Goal: Task Accomplishment & Management: Manage account settings

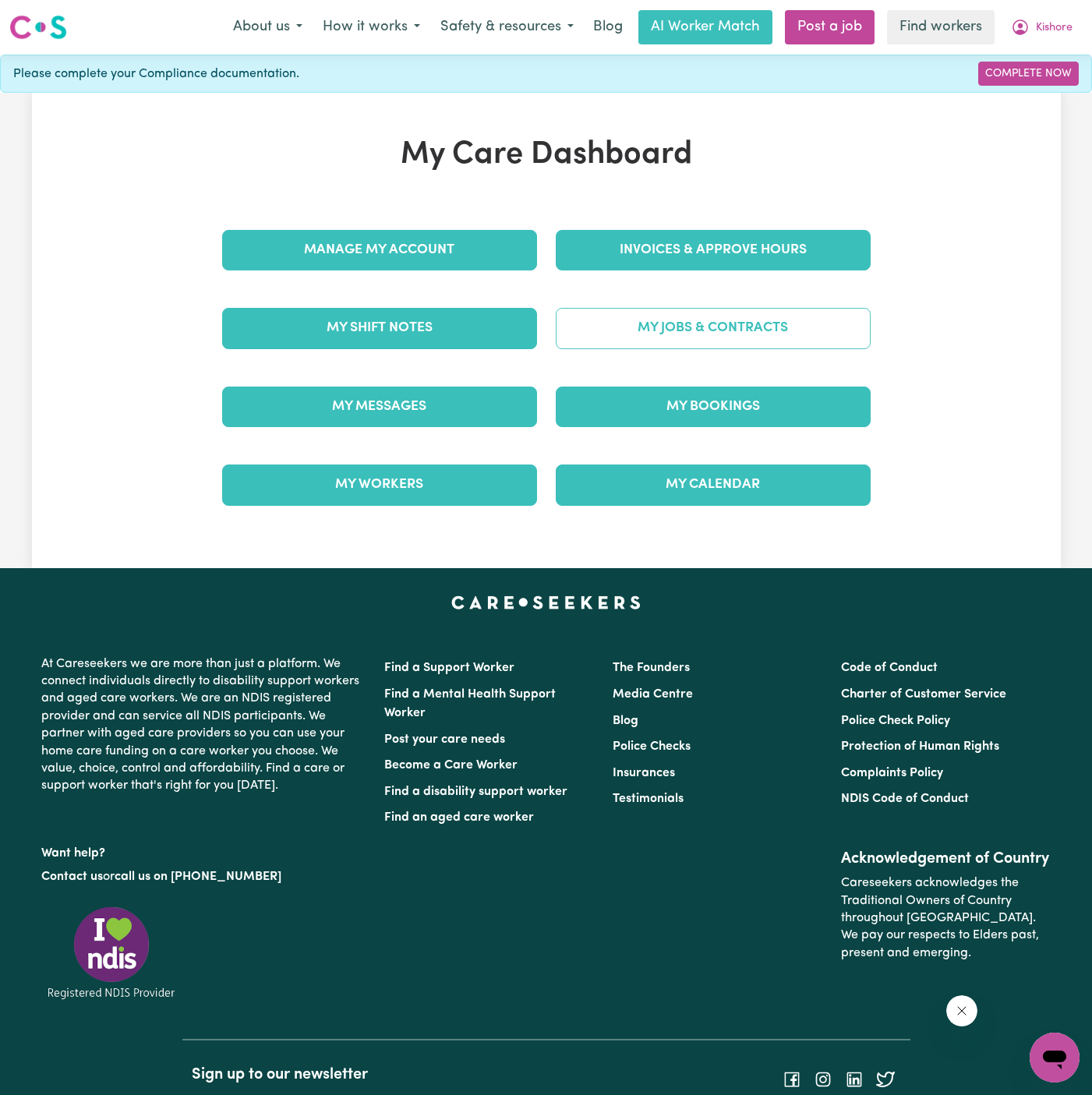
click at [770, 321] on link "My Jobs & Contracts" at bounding box center [713, 328] width 315 height 41
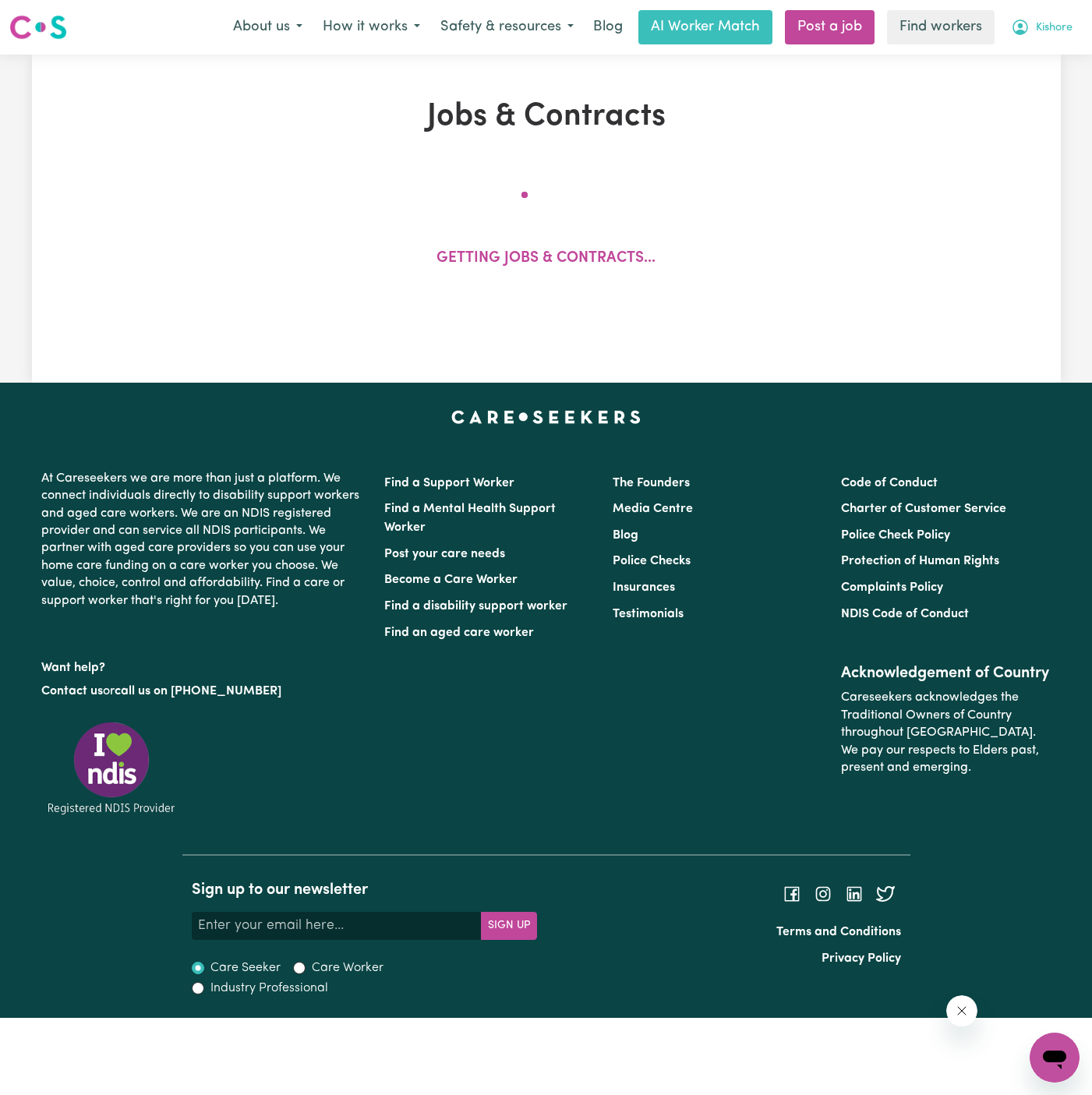
click at [1064, 14] on button "Kishore" at bounding box center [1041, 27] width 82 height 32
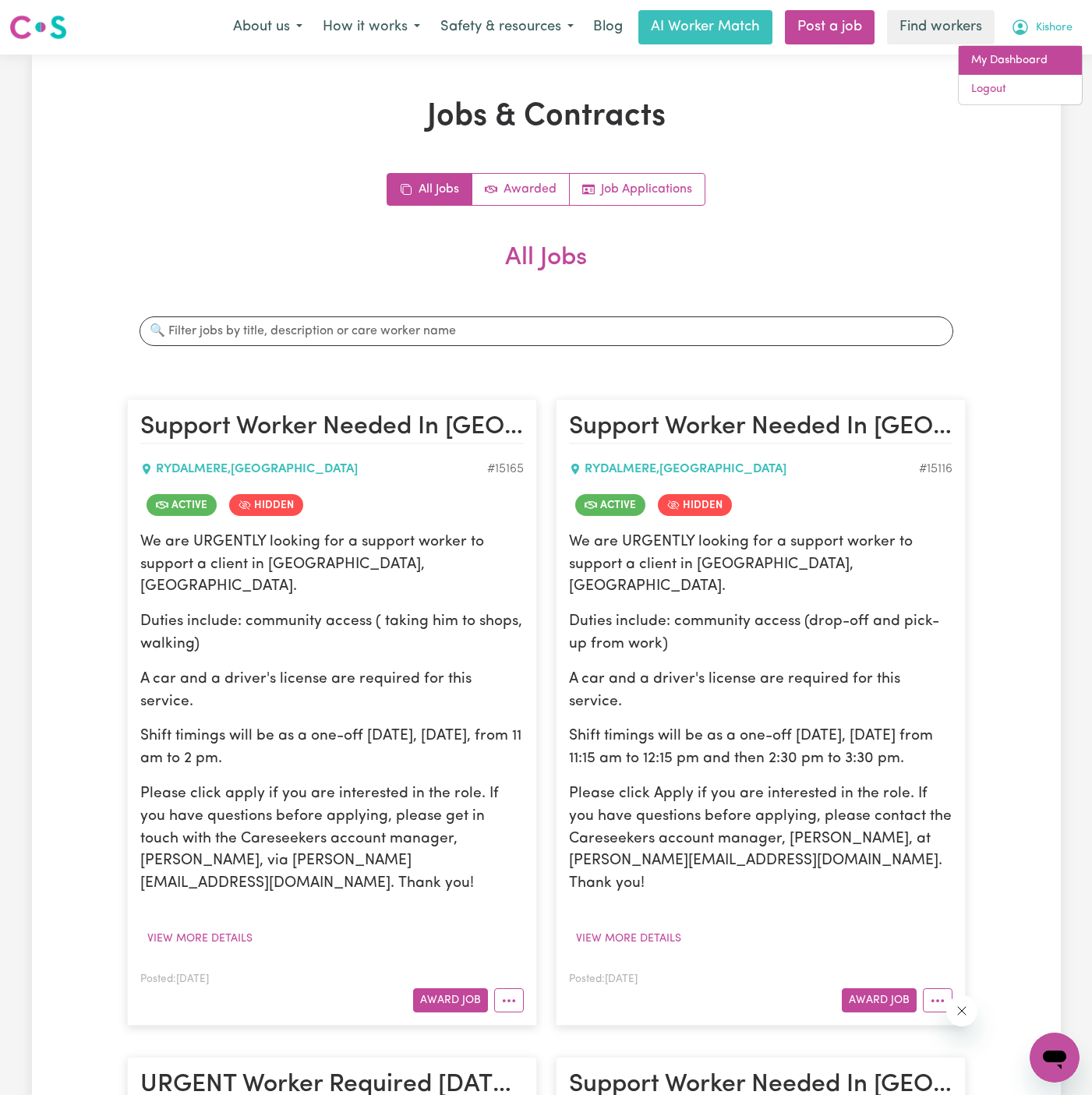
click at [1050, 57] on link "My Dashboard" at bounding box center [1020, 60] width 123 height 30
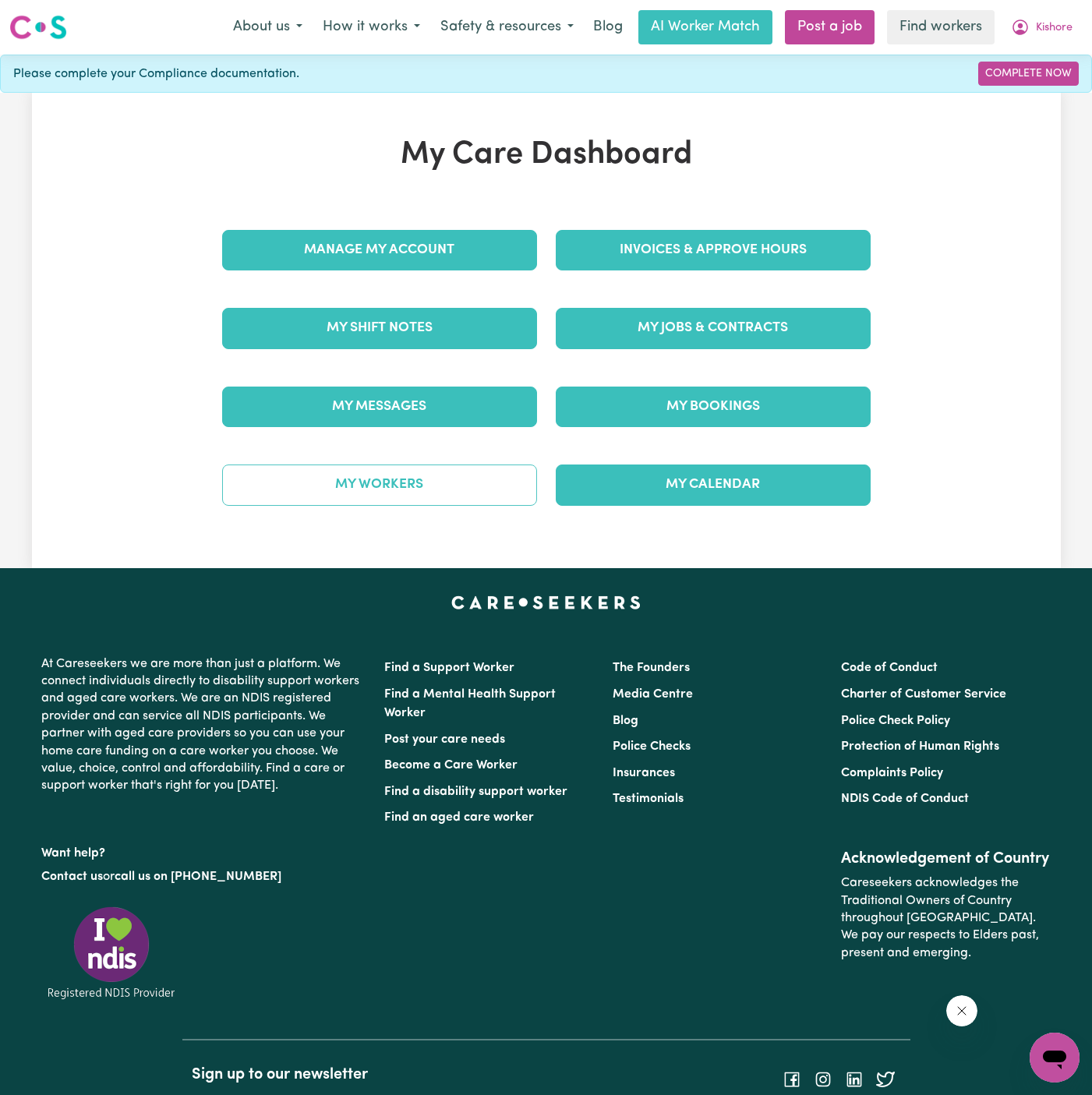
click at [409, 484] on link "My Workers" at bounding box center [379, 485] width 315 height 41
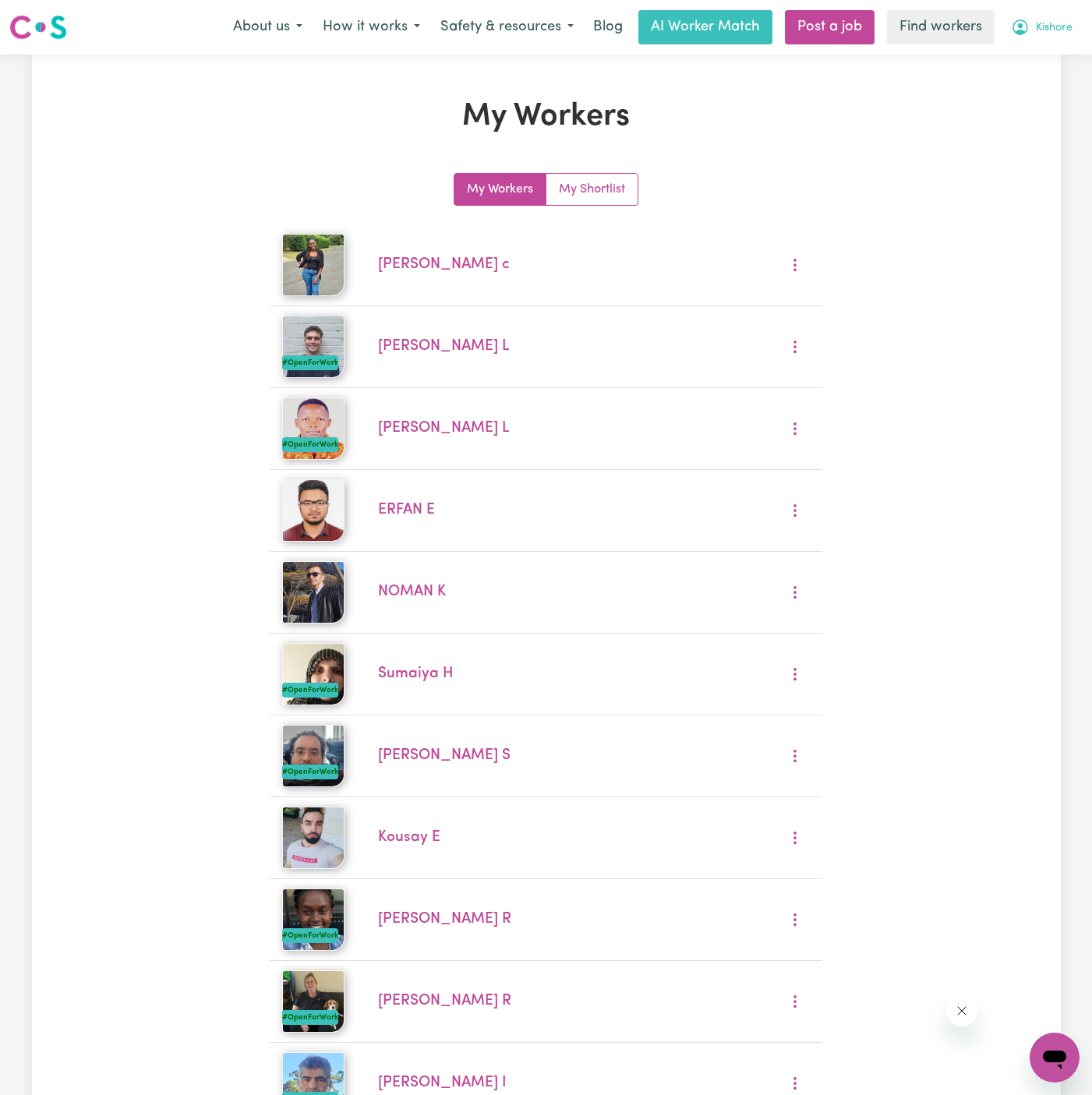
click at [1049, 20] on span "Kishore" at bounding box center [1053, 28] width 37 height 17
click at [1047, 54] on link "My Dashboard" at bounding box center [1020, 60] width 123 height 30
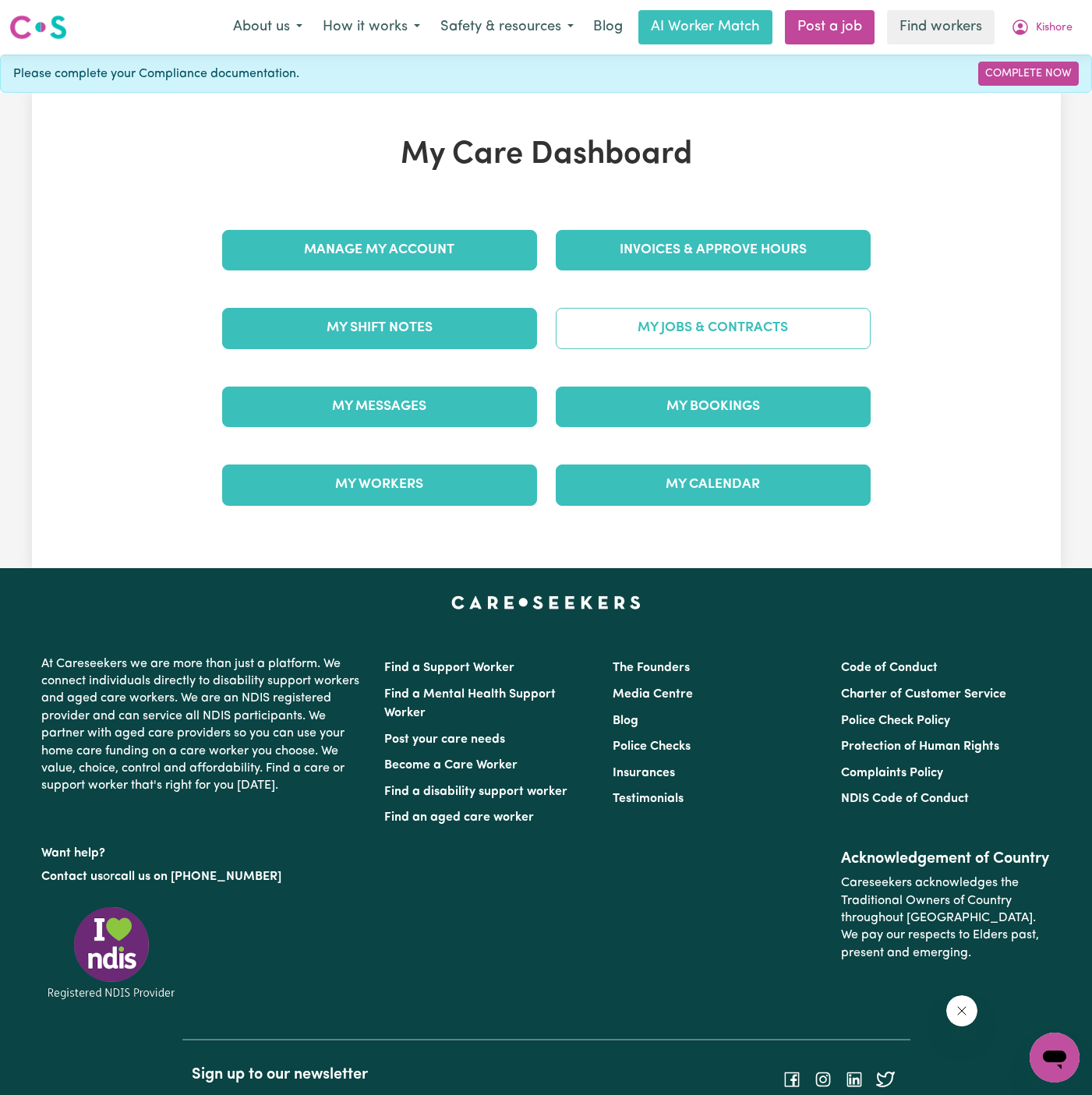
click at [741, 320] on link "My Jobs & Contracts" at bounding box center [713, 328] width 315 height 41
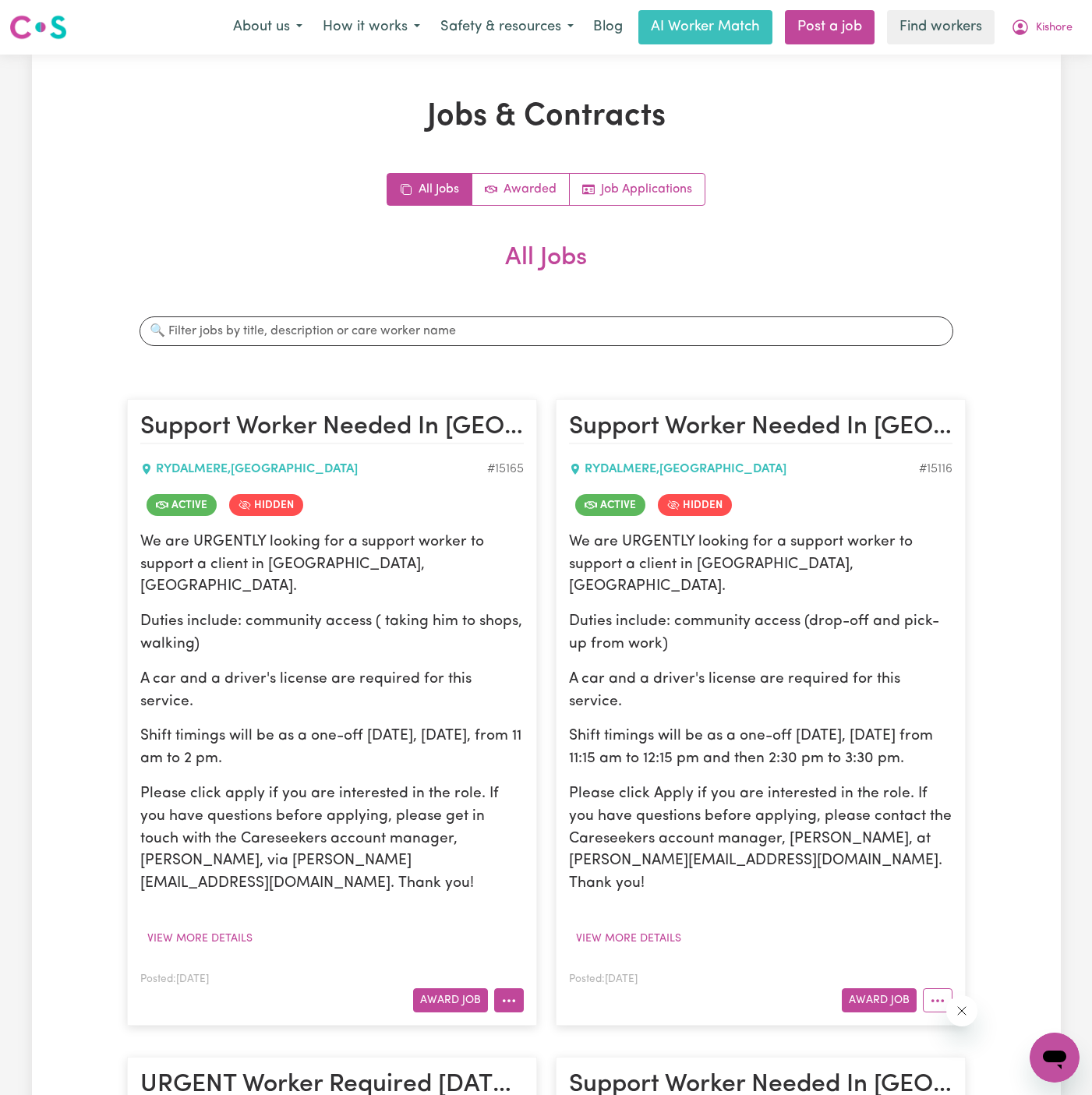
click at [516, 988] on button "More options" at bounding box center [508, 1000] width 30 height 24
click at [944, 988] on button "More options" at bounding box center [937, 1000] width 30 height 24
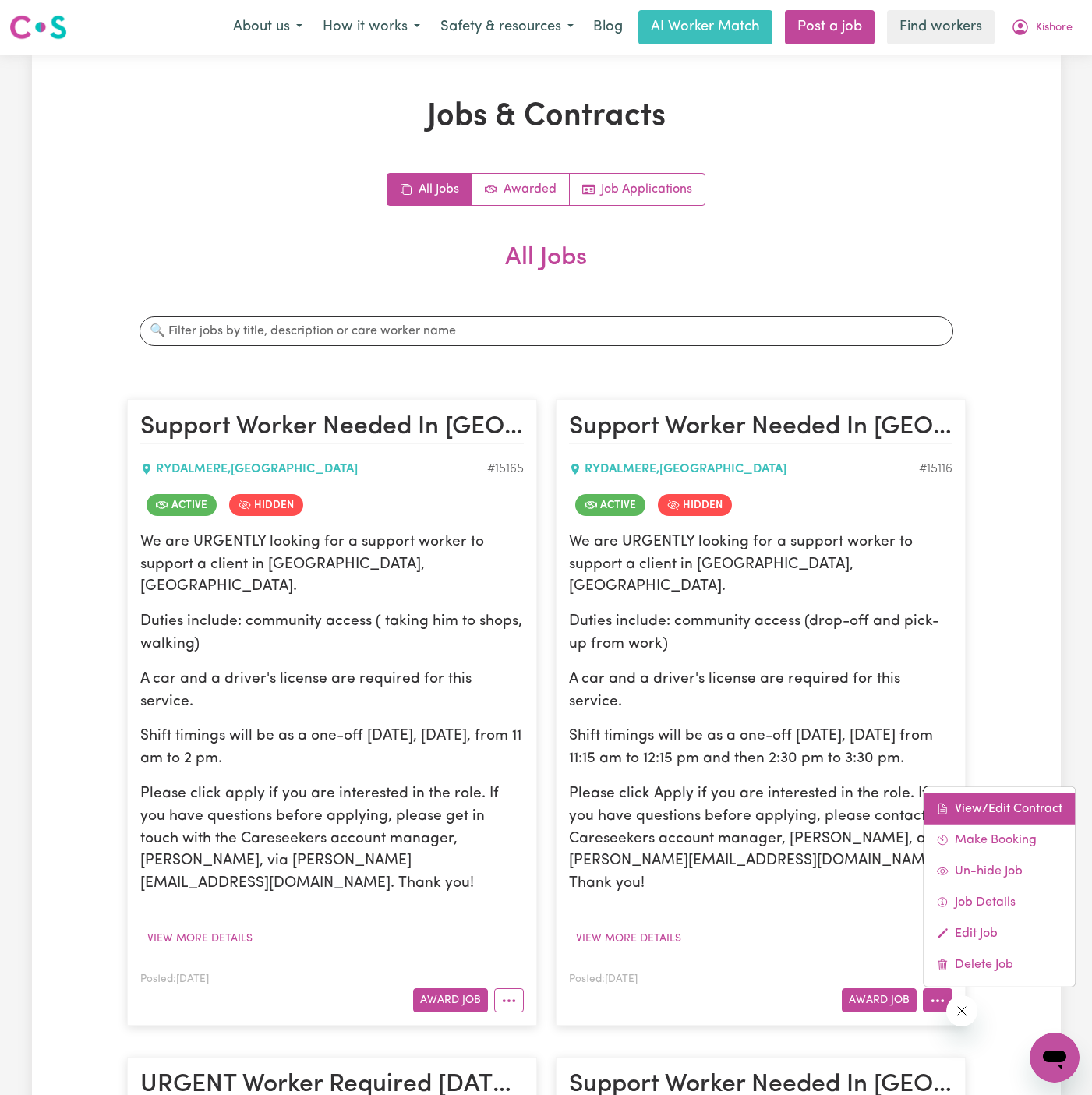
click at [975, 793] on link "View/Edit Contract" at bounding box center [998, 809] width 151 height 32
select select "WEEKDAY_DAYTIME"
select select "ASSISTANCE_SELF_CARE"
select select "ONE"
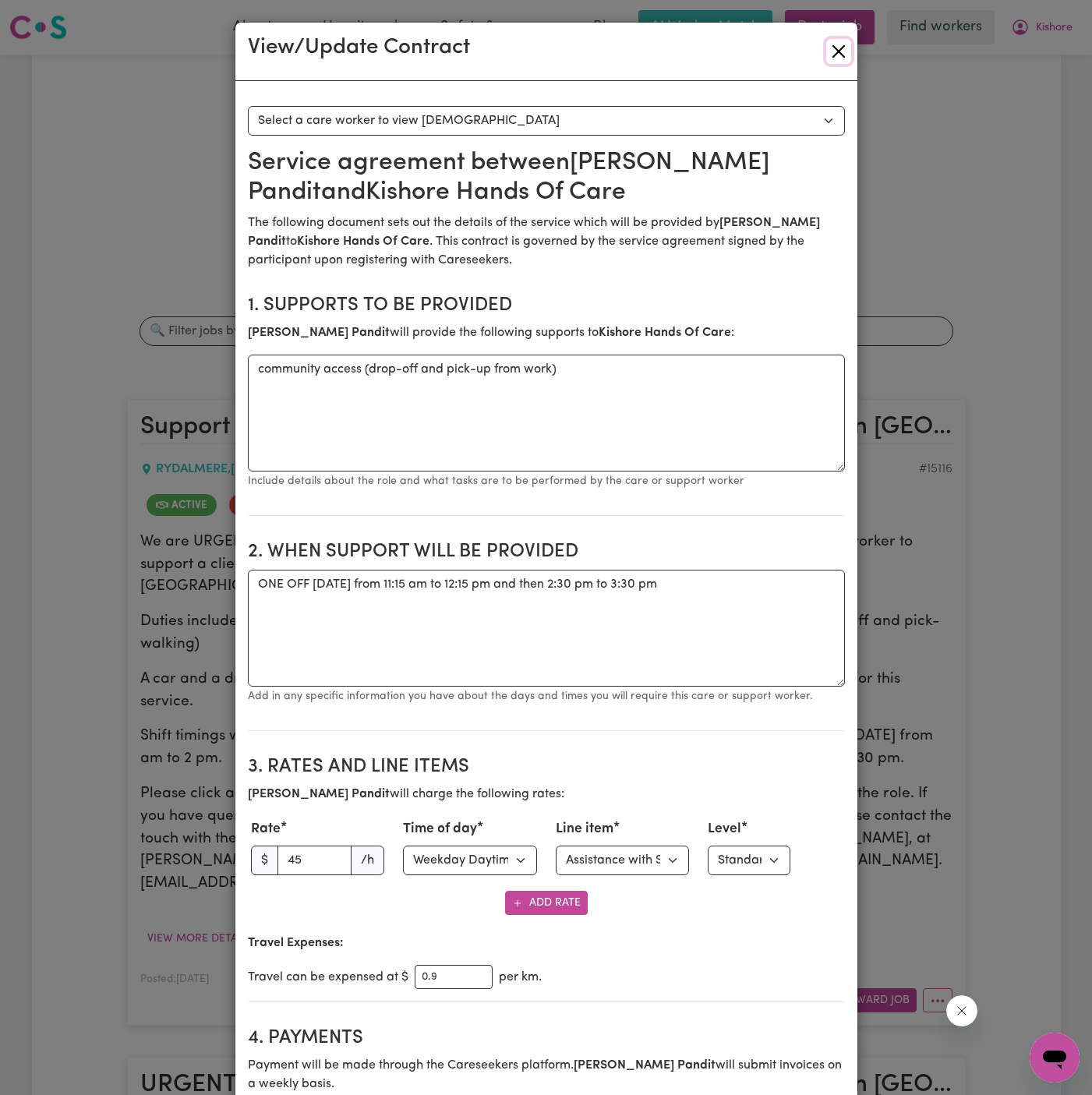
click at [838, 57] on button "Close" at bounding box center [838, 51] width 25 height 25
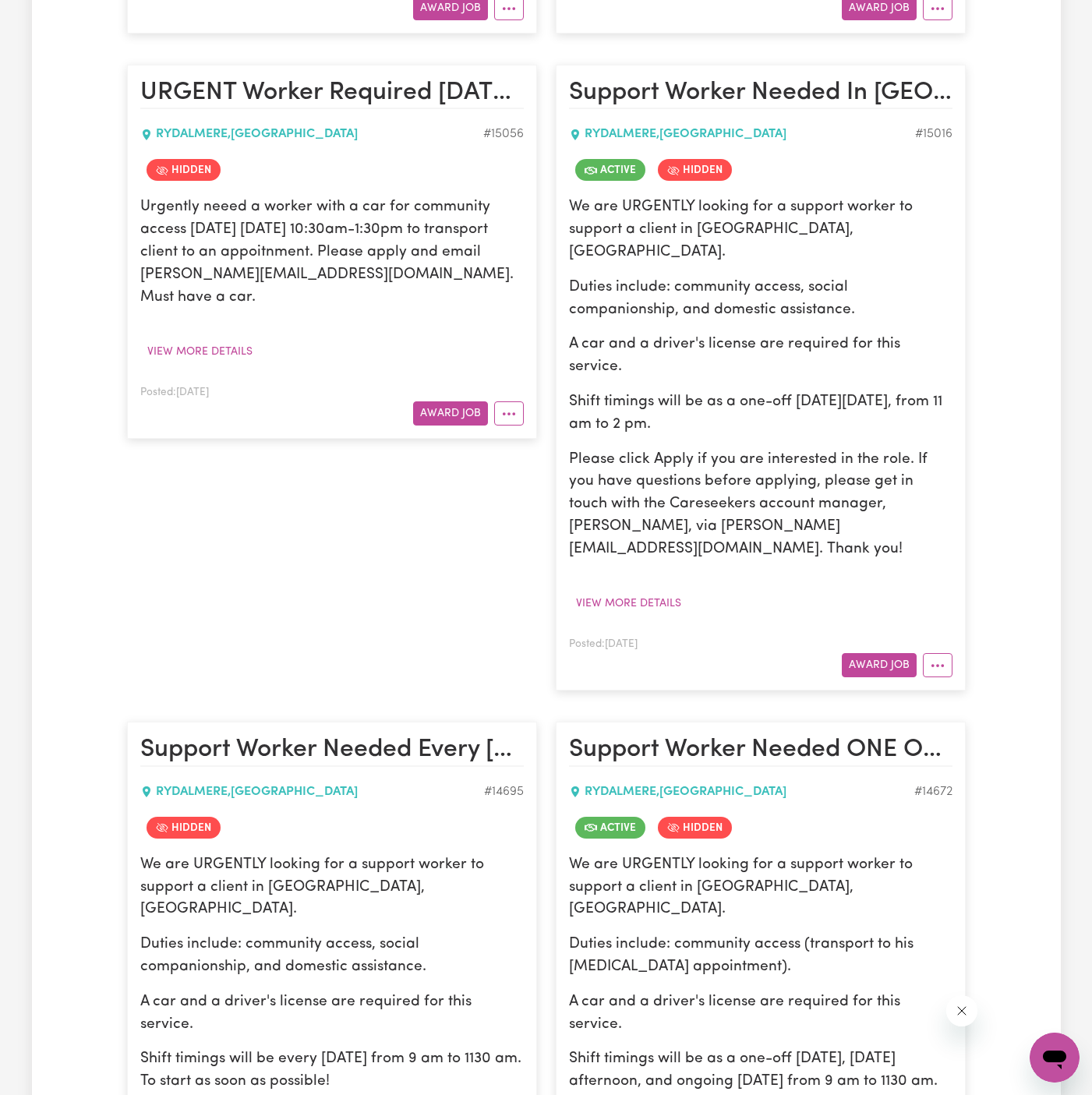
scroll to position [1023, 0]
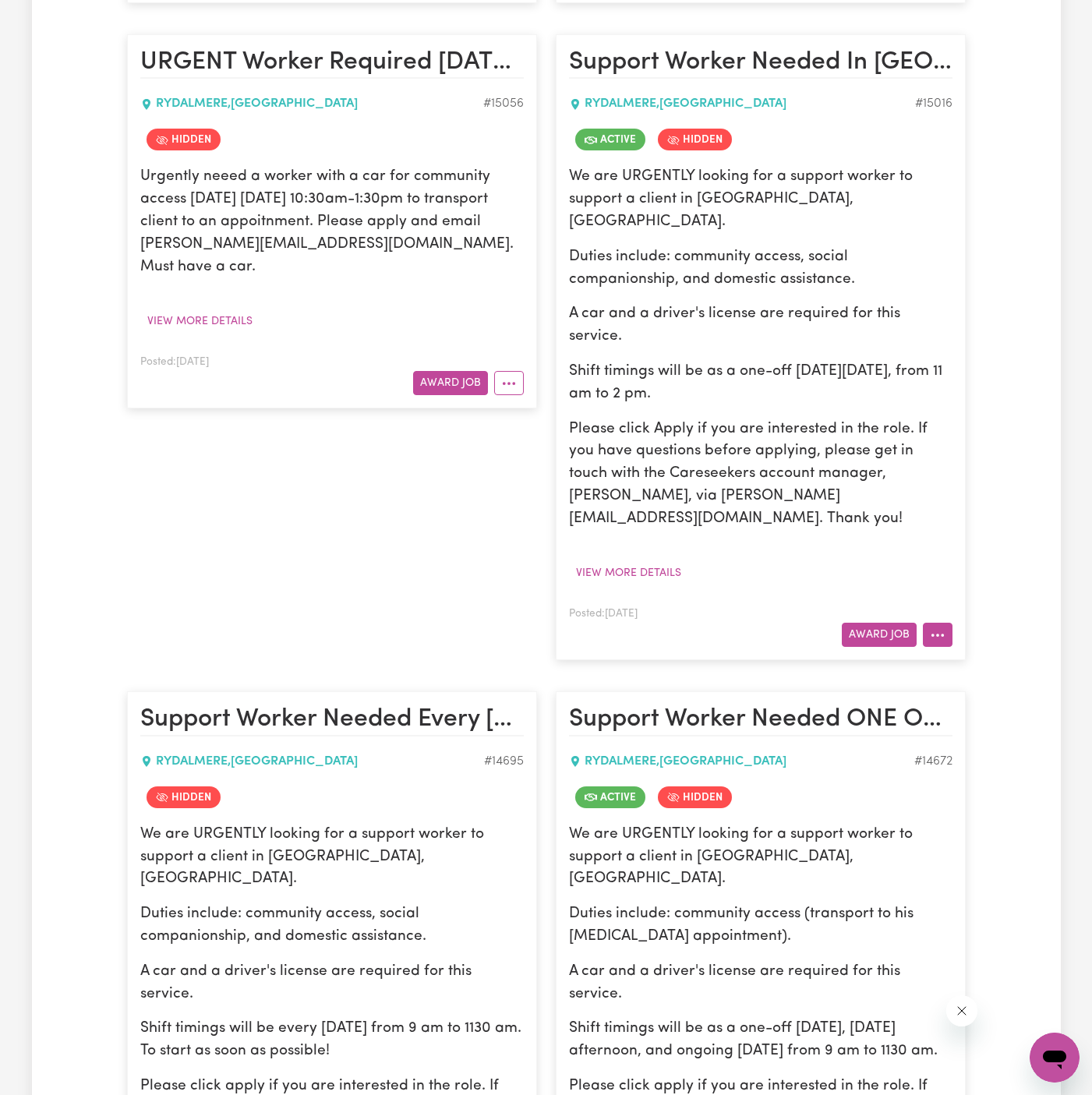
click at [938, 623] on button "More options" at bounding box center [937, 635] width 30 height 24
click at [953, 655] on link "View/Edit Contract" at bounding box center [998, 671] width 151 height 32
select select "WEEKDAY_DAYTIME"
select select "ASSISTANCE_SELF_CARE"
select select "ONE"
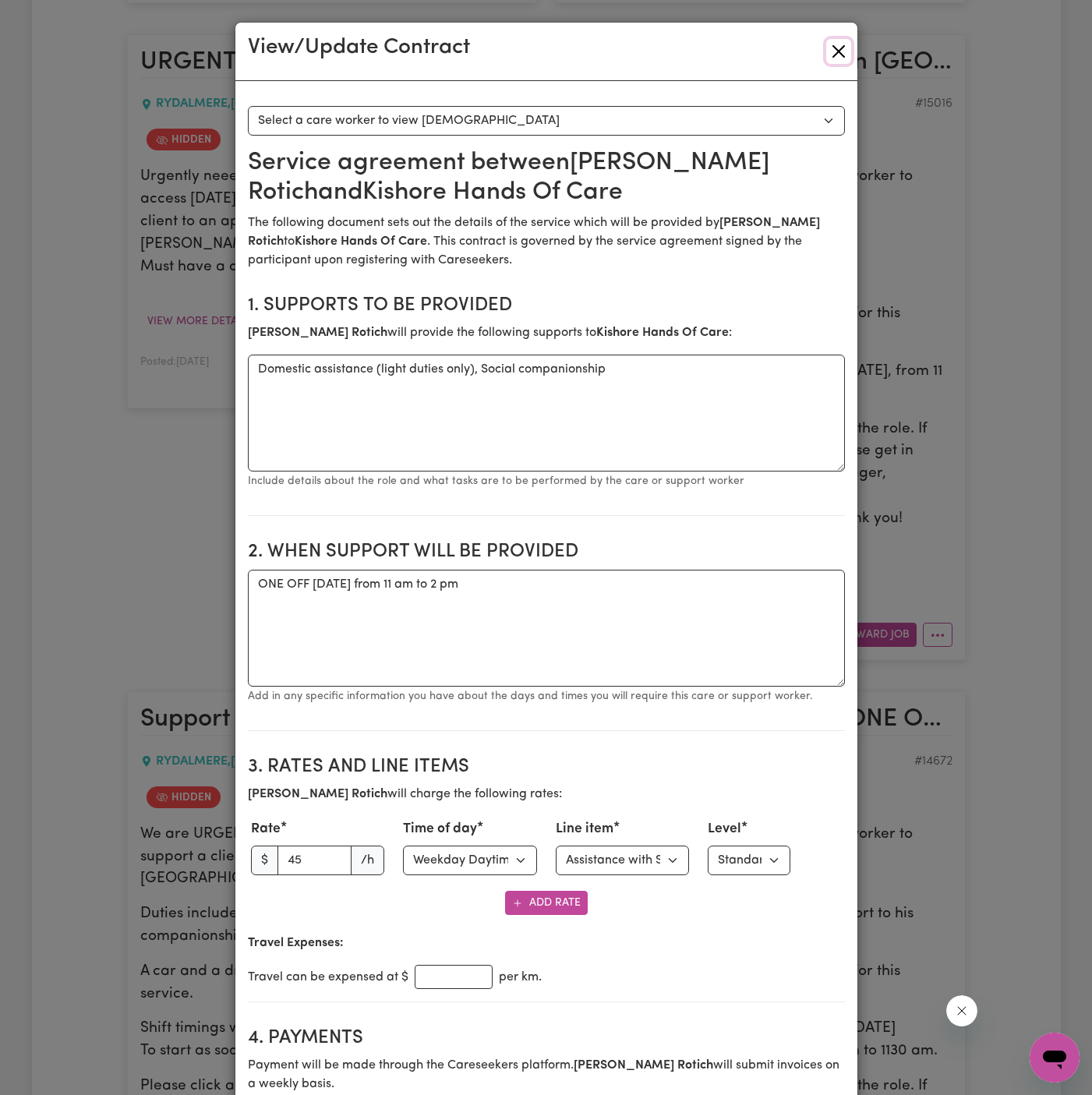
click at [841, 45] on button "Close" at bounding box center [838, 51] width 25 height 25
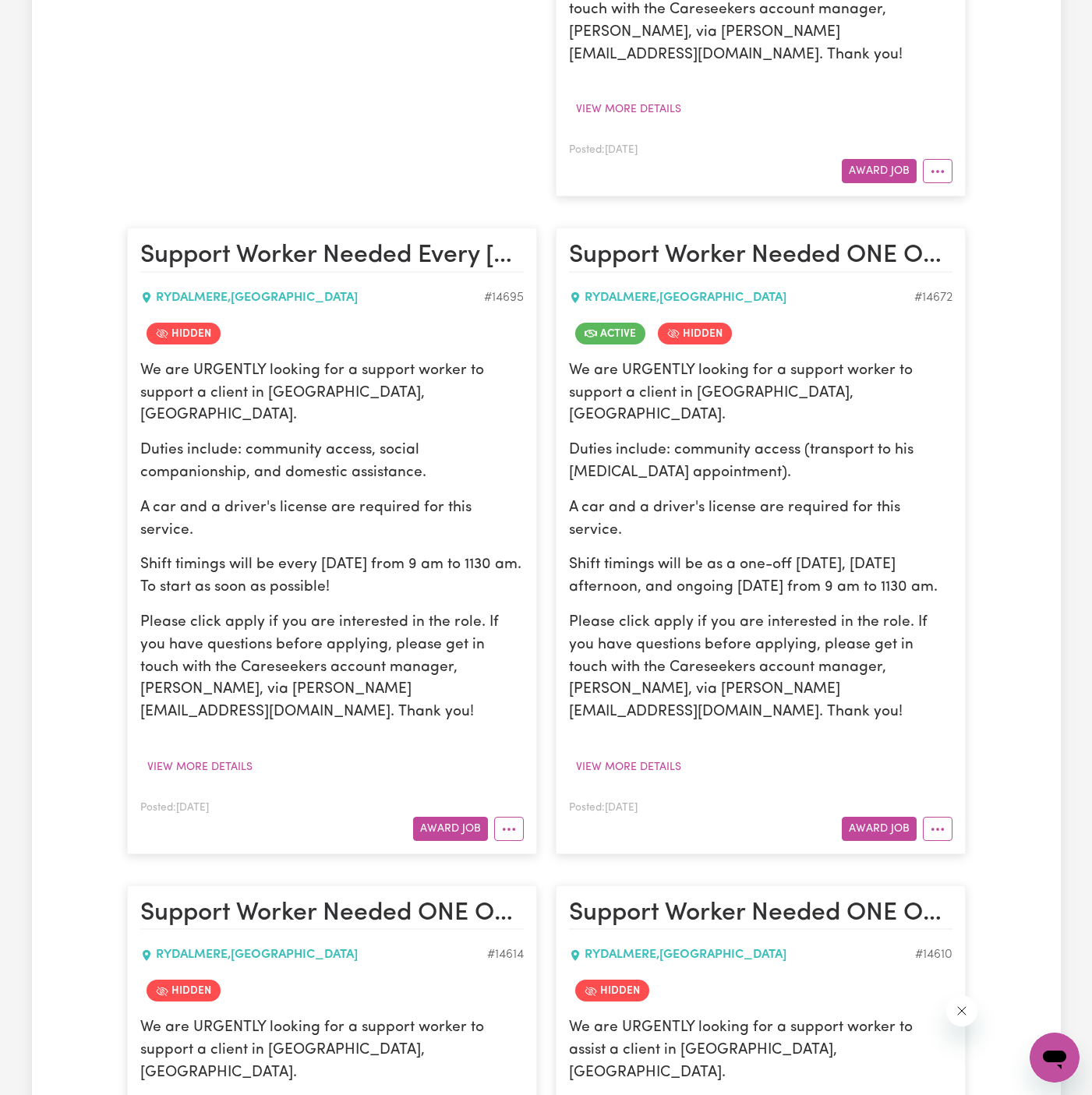
scroll to position [1849, 0]
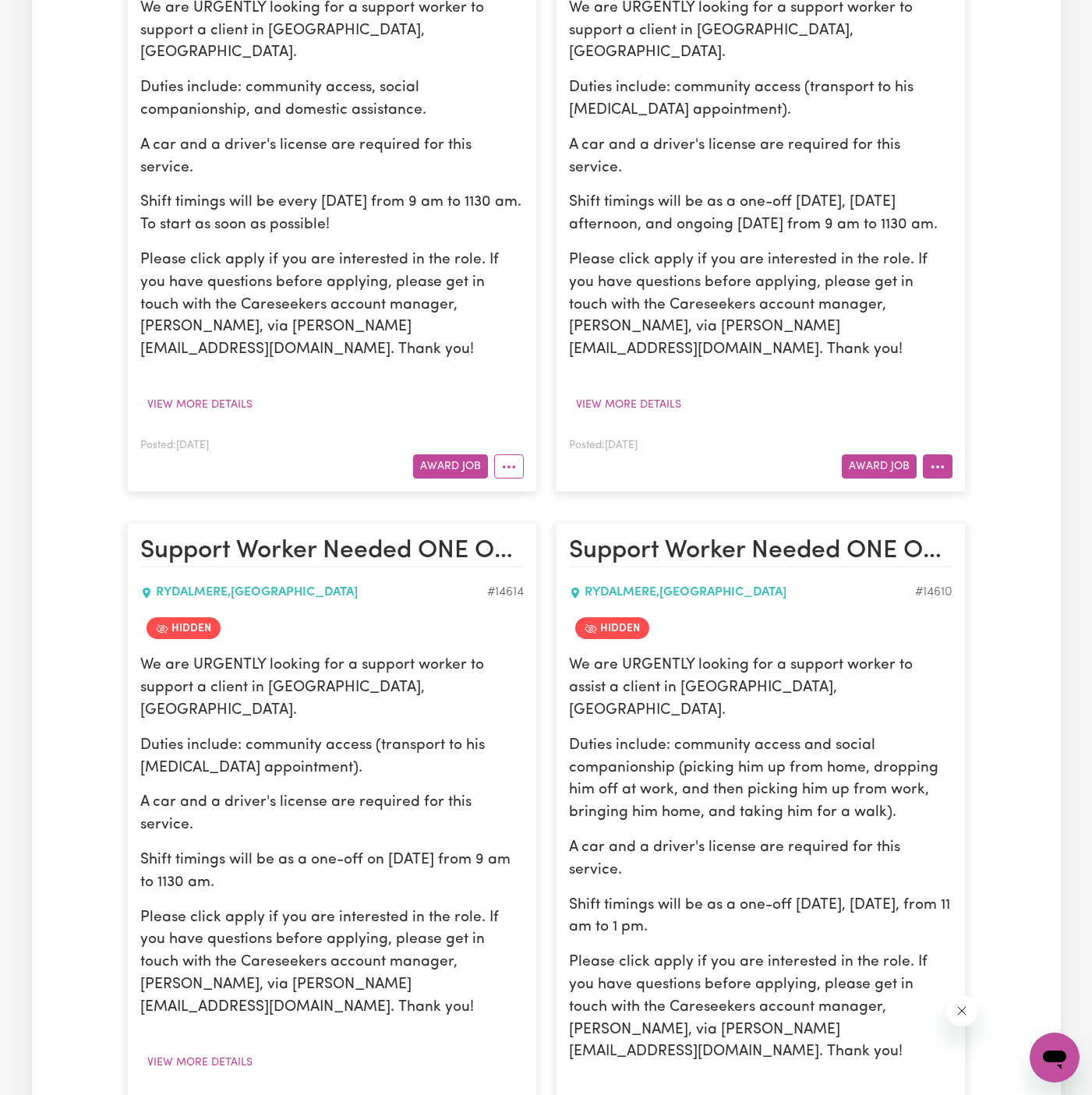
click at [939, 459] on icon "More options" at bounding box center [937, 467] width 15 height 15
click at [953, 487] on link "View/Edit Contract" at bounding box center [998, 502] width 151 height 32
select select "WEEKDAY_DAYTIME"
select select "ASSISTANCE_SELF_CARE"
select select "ONE"
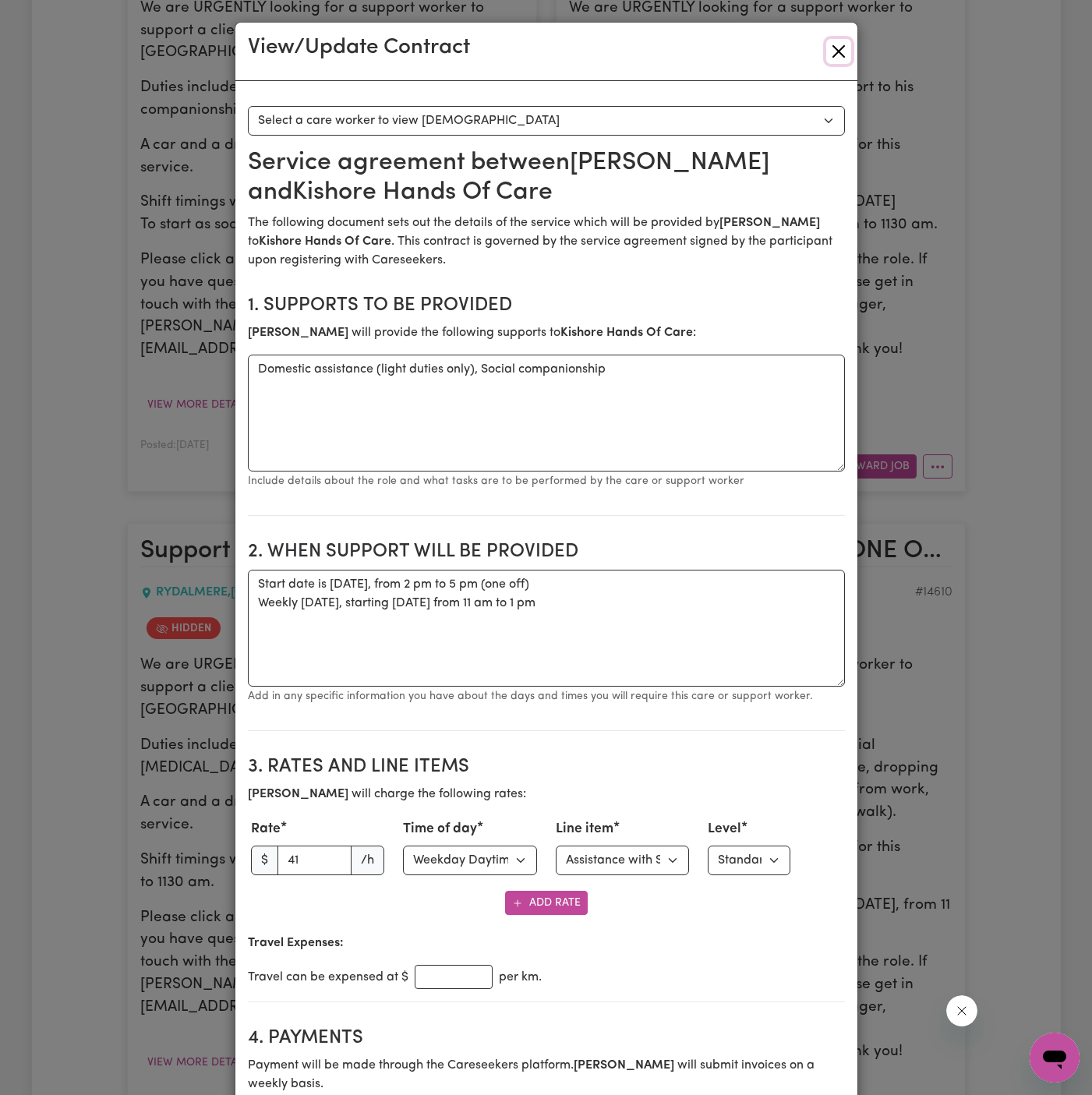
click at [843, 44] on button "Close" at bounding box center [838, 51] width 25 height 25
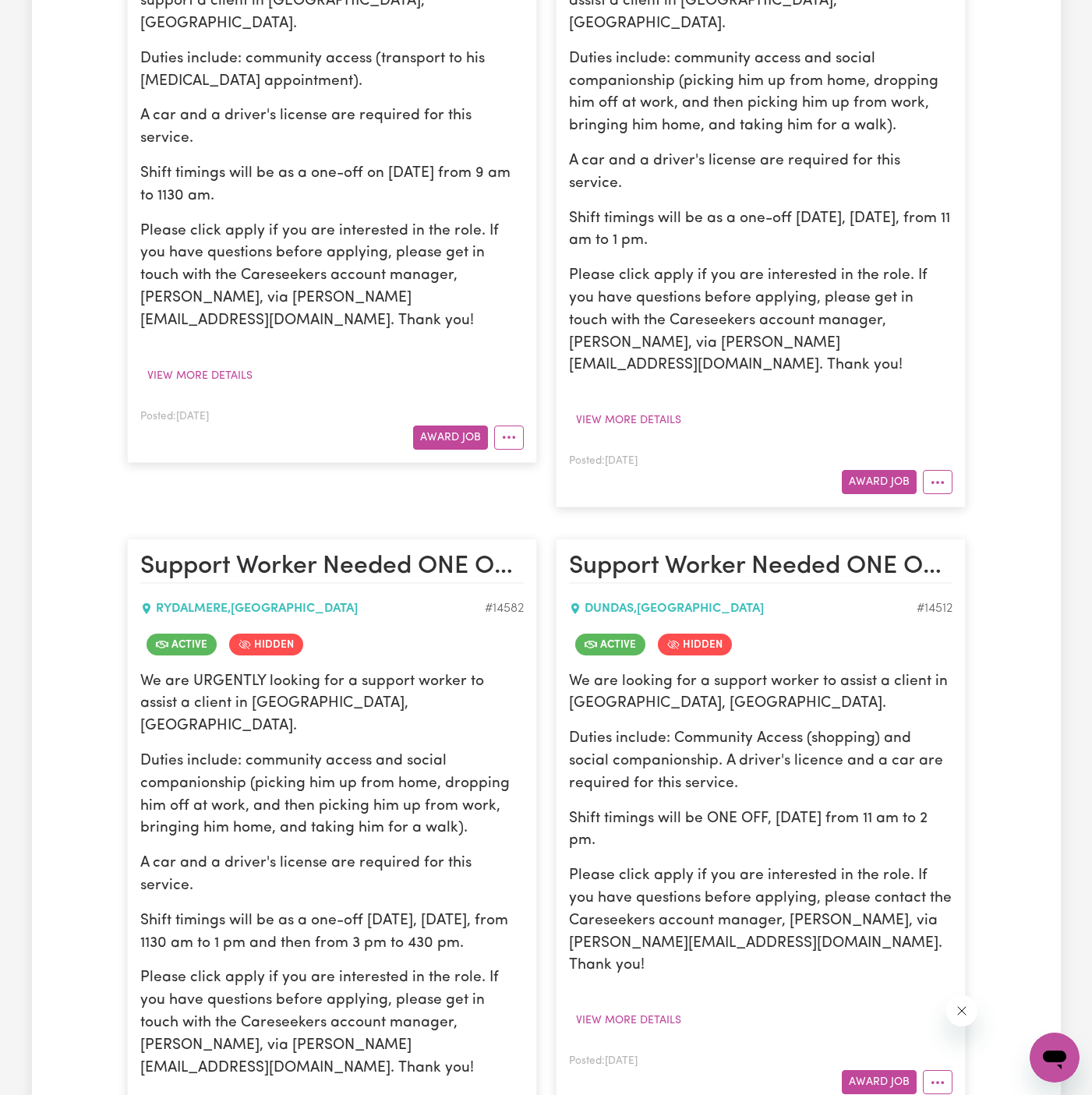
scroll to position [2538, 0]
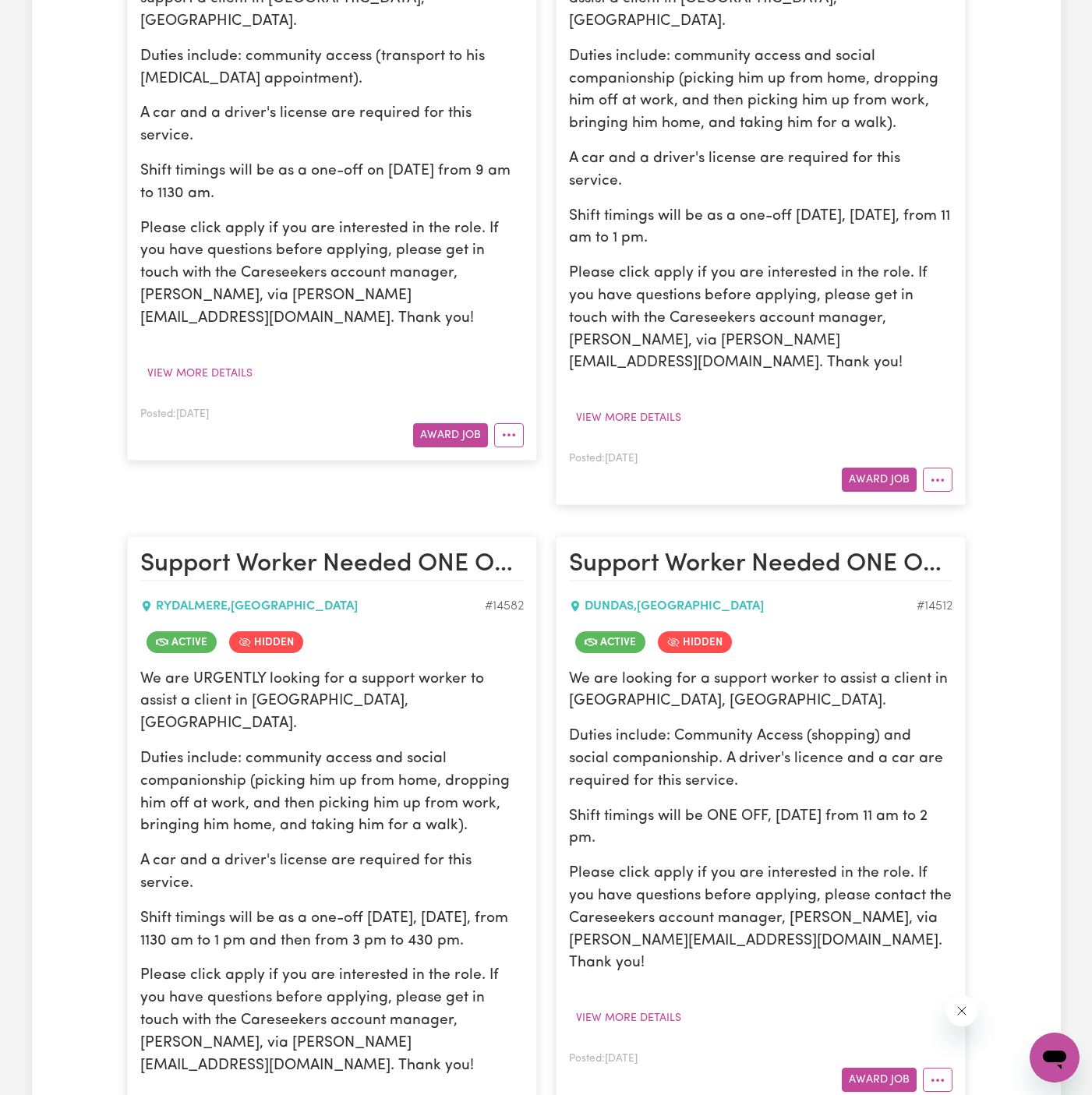
click at [585, 975] on link "View/Edit Contract" at bounding box center [569, 990] width 151 height 32
select select "WEEKDAY_DAYTIME"
select select "ASSISTANCE_SELF_CARE"
select select "ONE"
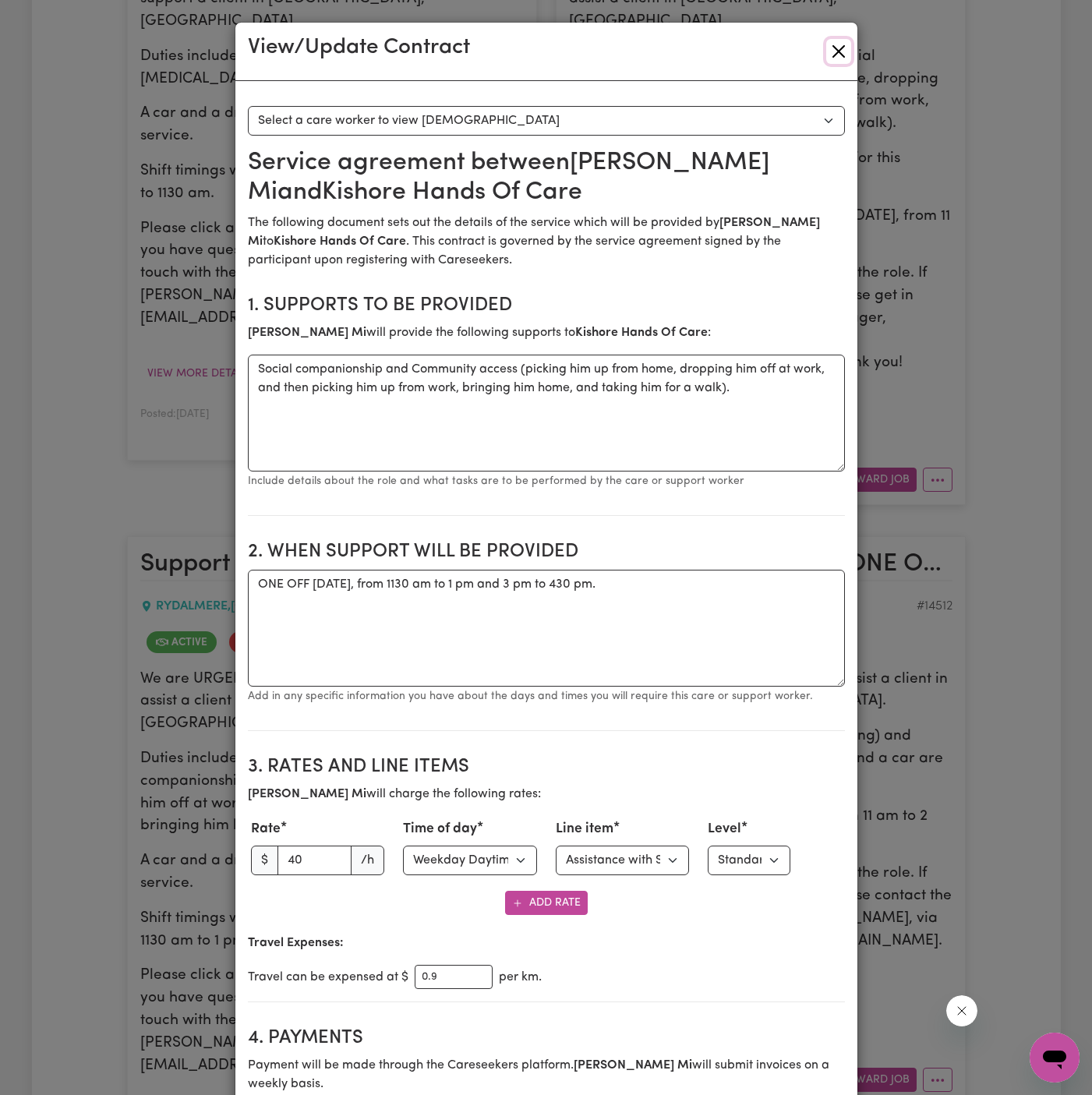
click at [842, 51] on button "Close" at bounding box center [838, 51] width 25 height 25
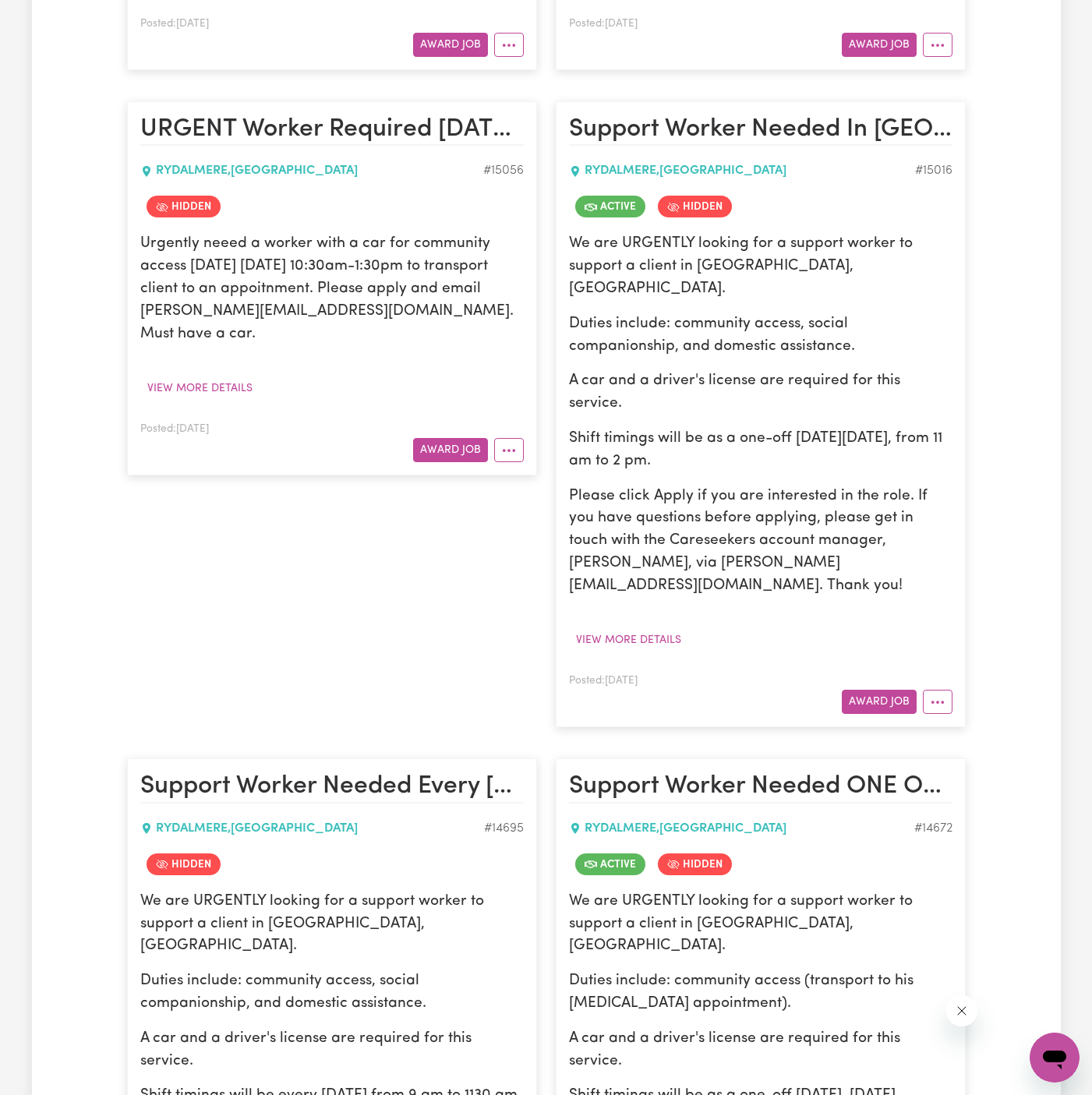
scroll to position [0, 0]
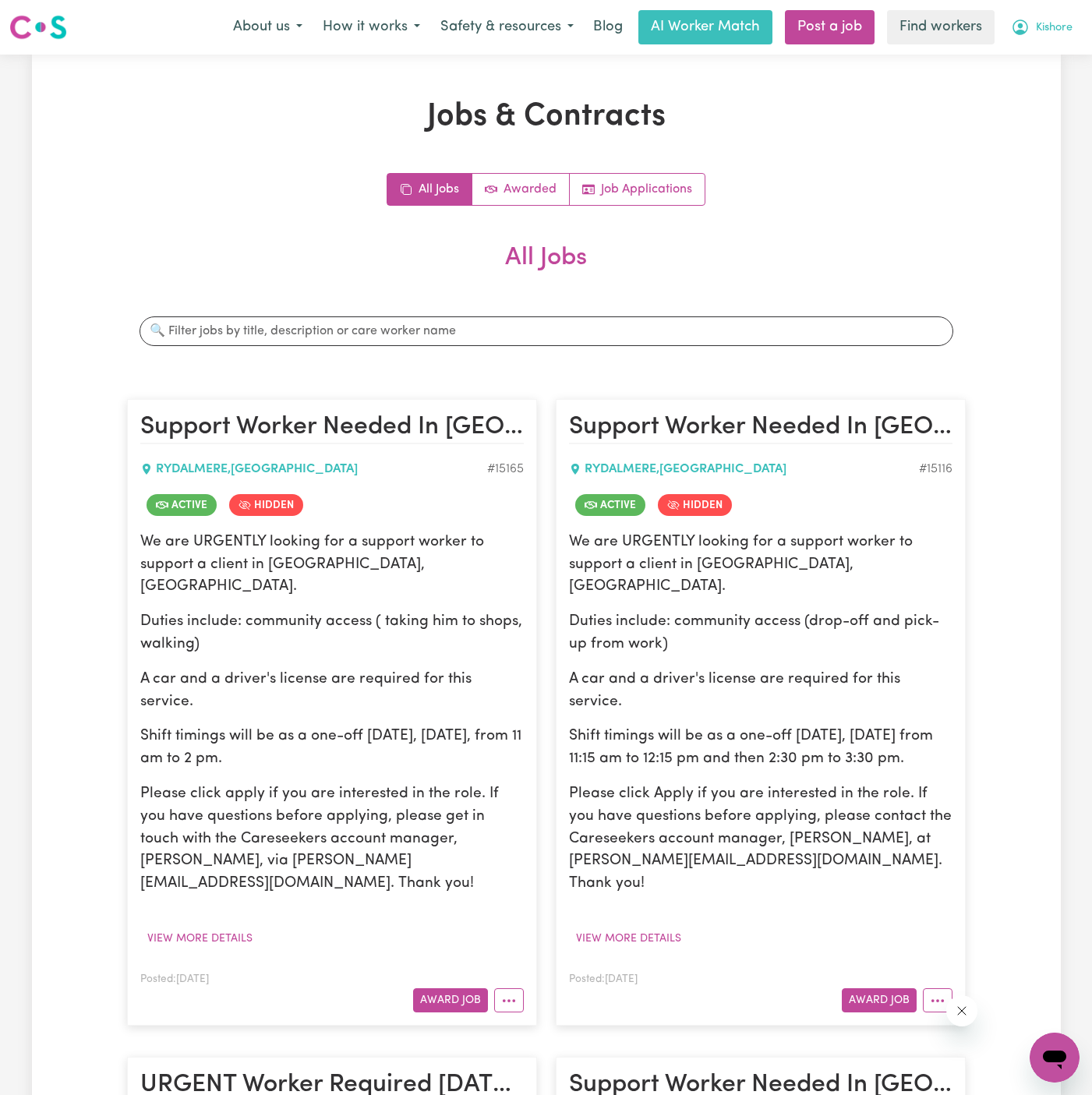
click at [1053, 25] on span "Kishore" at bounding box center [1053, 28] width 37 height 17
click at [1013, 66] on link "My Dashboard" at bounding box center [1020, 60] width 123 height 30
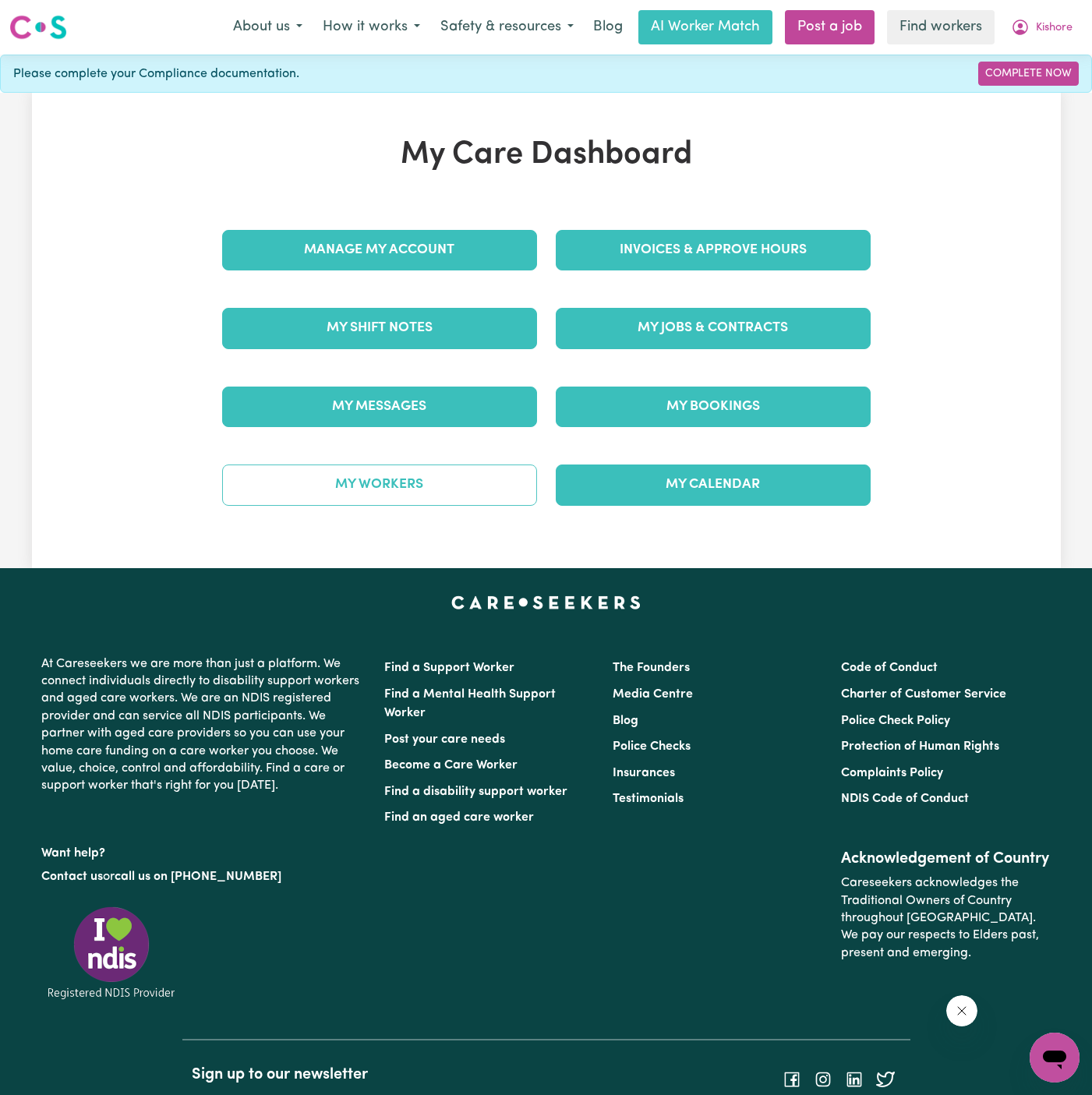
click at [471, 478] on link "My Workers" at bounding box center [379, 485] width 315 height 41
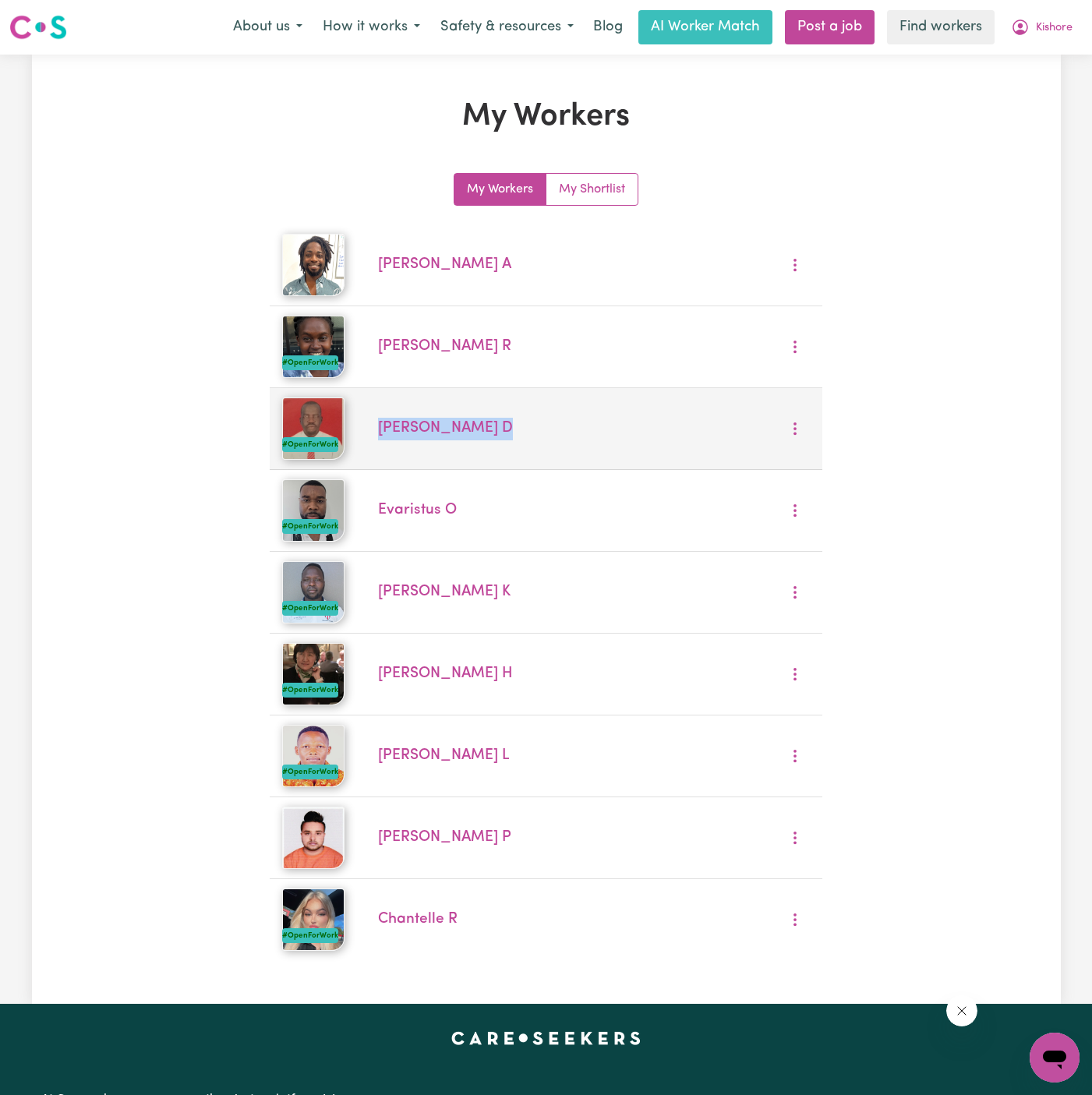
drag, startPoint x: 470, startPoint y: 424, endPoint x: 376, endPoint y: 425, distance: 94.0
click at [376, 425] on div "Abraham D" at bounding box center [546, 429] width 356 height 23
copy link "Abraham D"
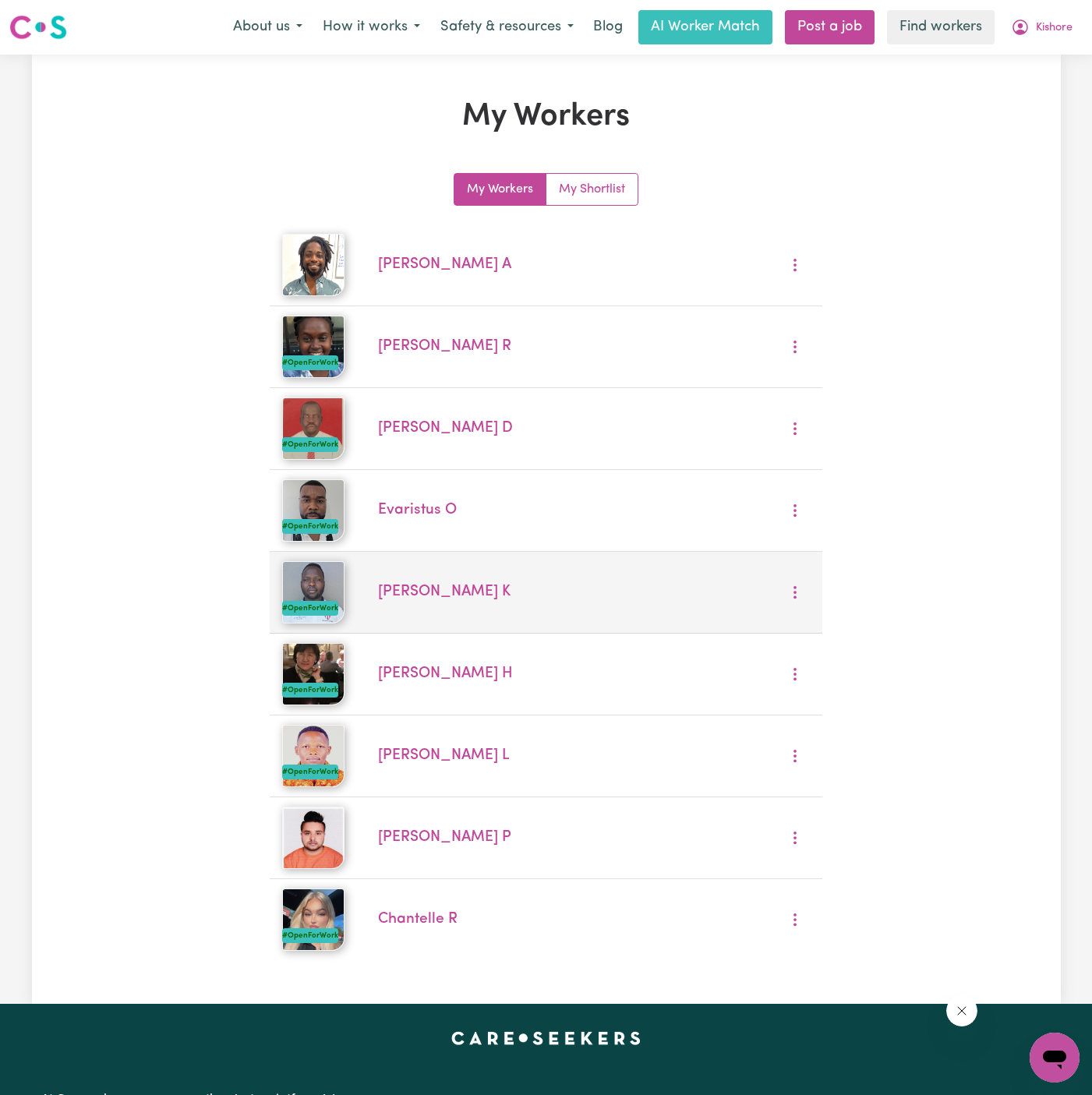
click at [453, 589] on div "Dennis K" at bounding box center [546, 592] width 356 height 23
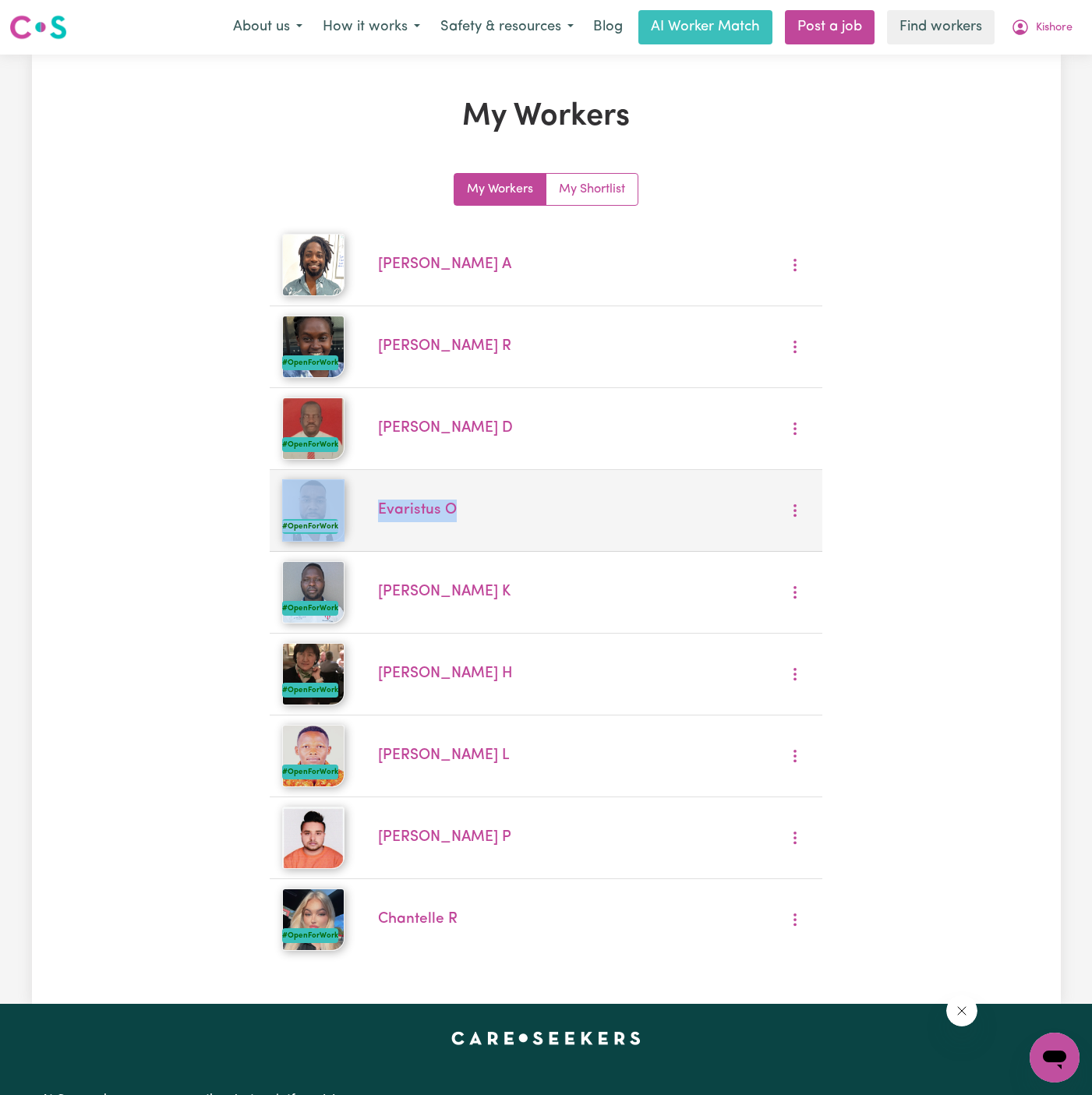
drag, startPoint x: 487, startPoint y: 505, endPoint x: 358, endPoint y: 505, distance: 129.0
click at [358, 505] on li "#OpenForWork Evaristus O" at bounding box center [546, 511] width 552 height 82
copy li "#OpenForWork Evaristus O"
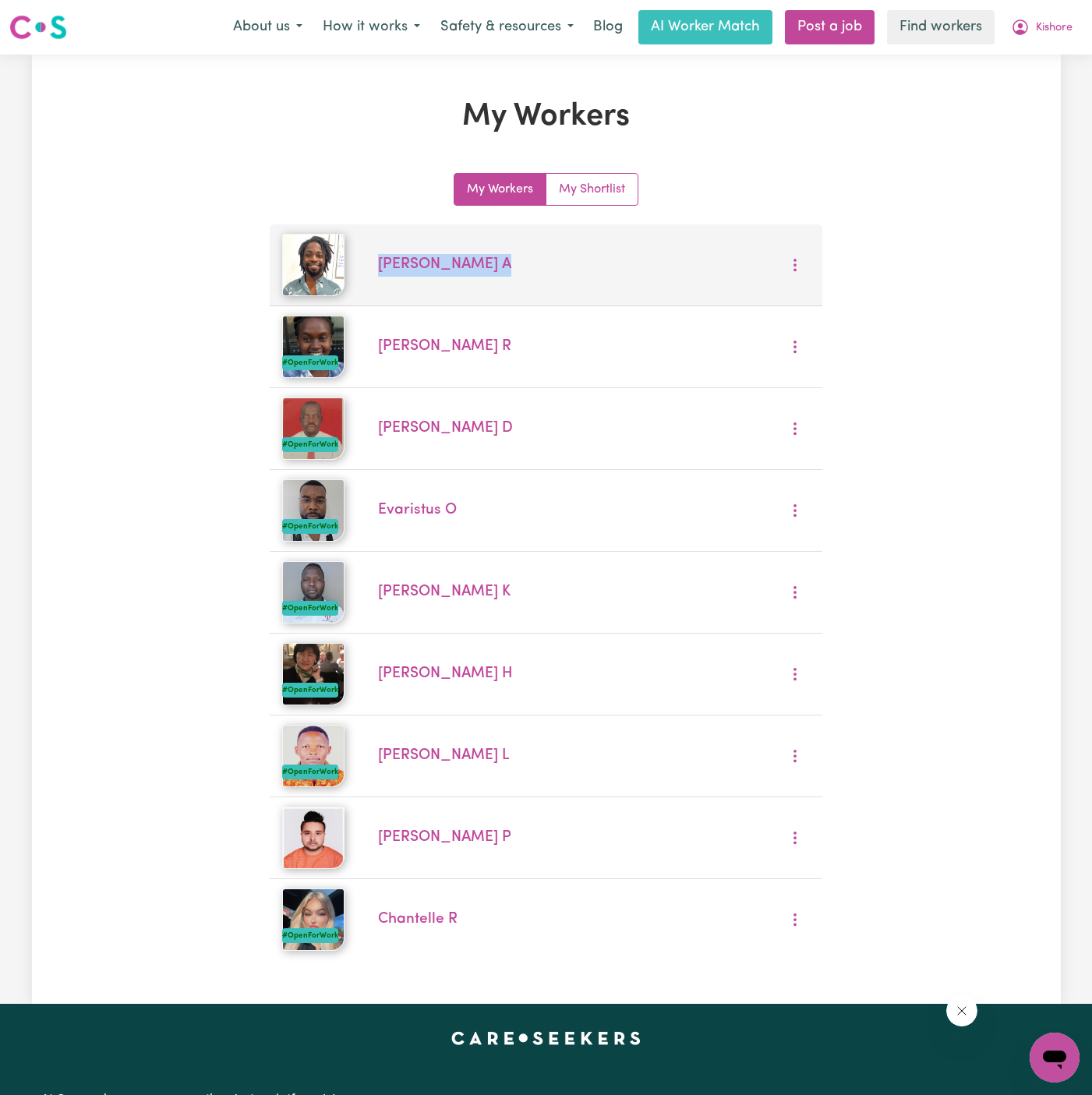
drag, startPoint x: 375, startPoint y: 261, endPoint x: 484, endPoint y: 260, distance: 109.0
click at [484, 260] on div "Daniel A" at bounding box center [546, 264] width 356 height 23
copy link "Daniel A"
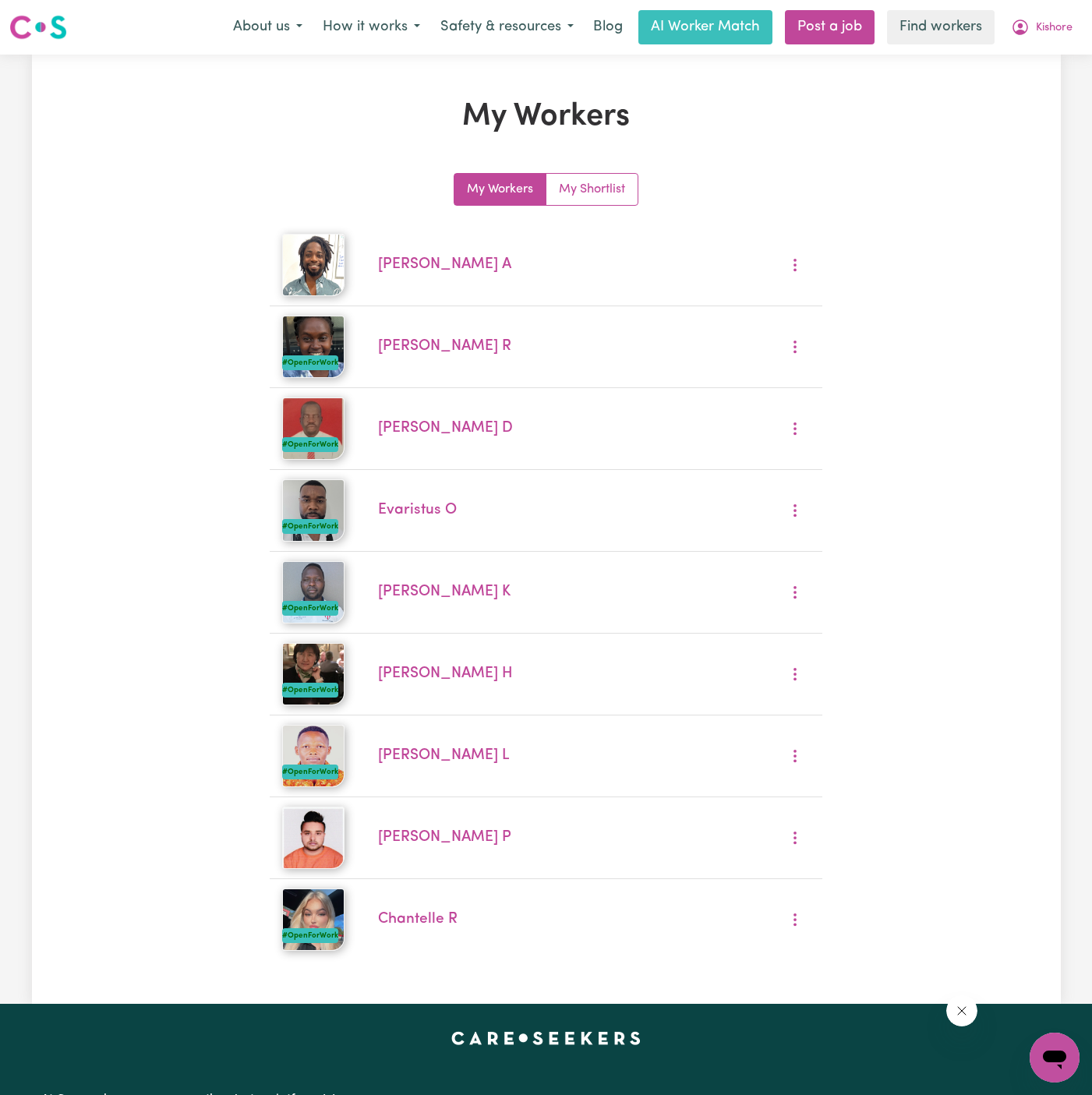
click at [1087, 25] on div "Menu About us How it works Safety & resources Blog AI Worker Match Post a job F…" at bounding box center [546, 27] width 1092 height 36
click at [1065, 20] on span "Kishore" at bounding box center [1053, 28] width 37 height 17
click at [1014, 88] on link "Logout" at bounding box center [1020, 89] width 123 height 30
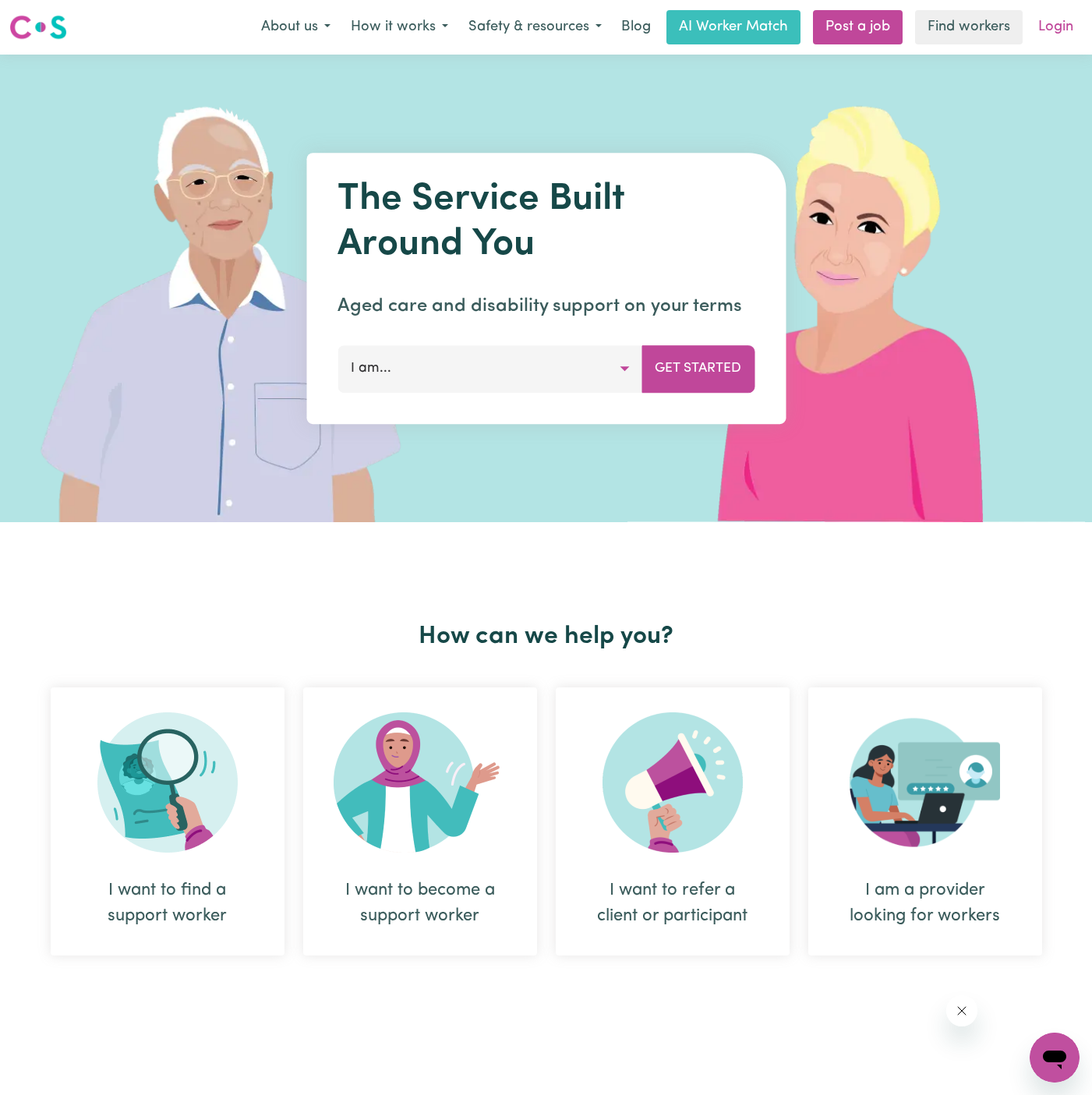
click at [1049, 25] on link "Login" at bounding box center [1056, 27] width 54 height 34
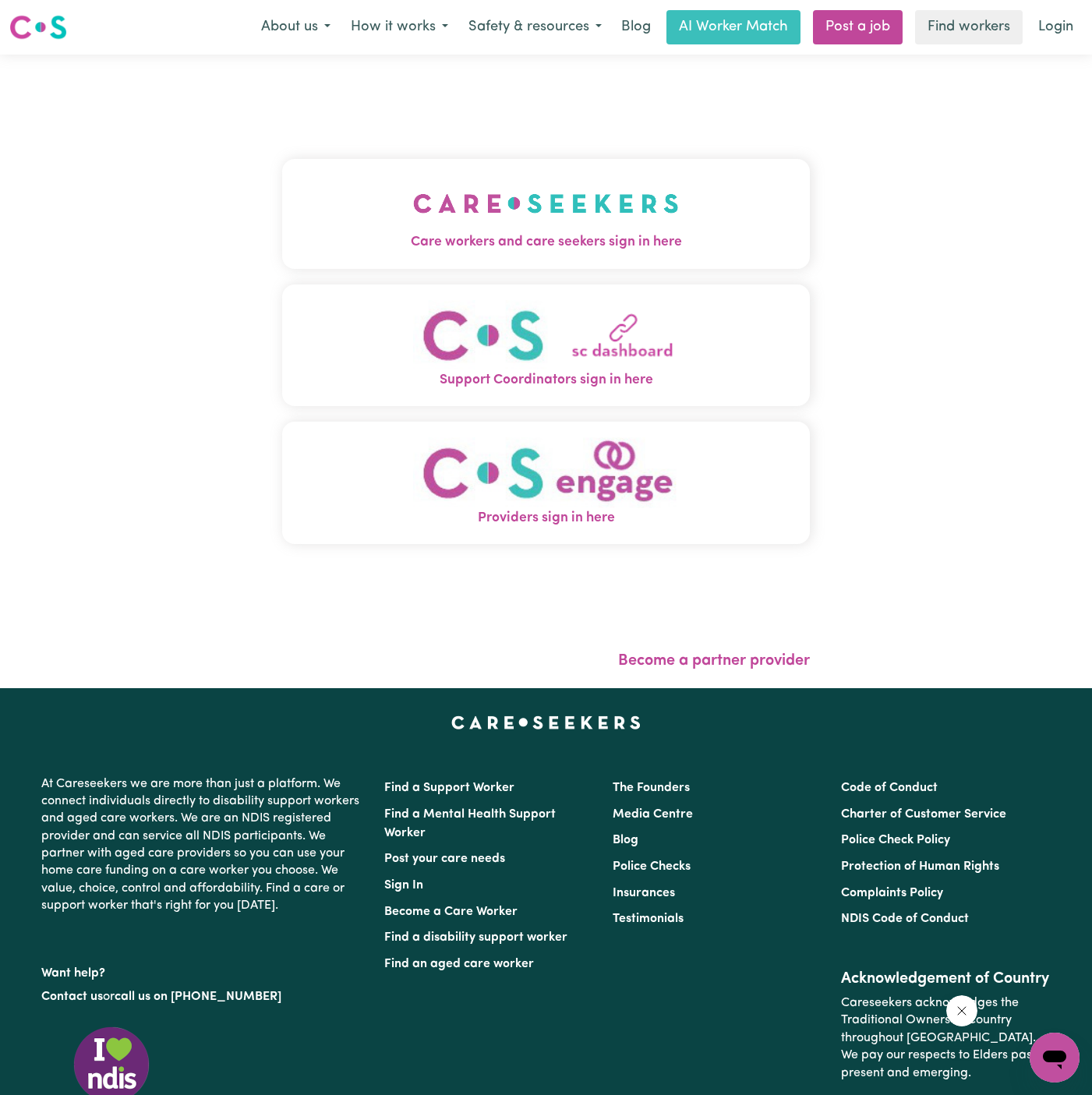
click at [523, 187] on img "Care workers and care seekers sign in here" at bounding box center [546, 203] width 265 height 58
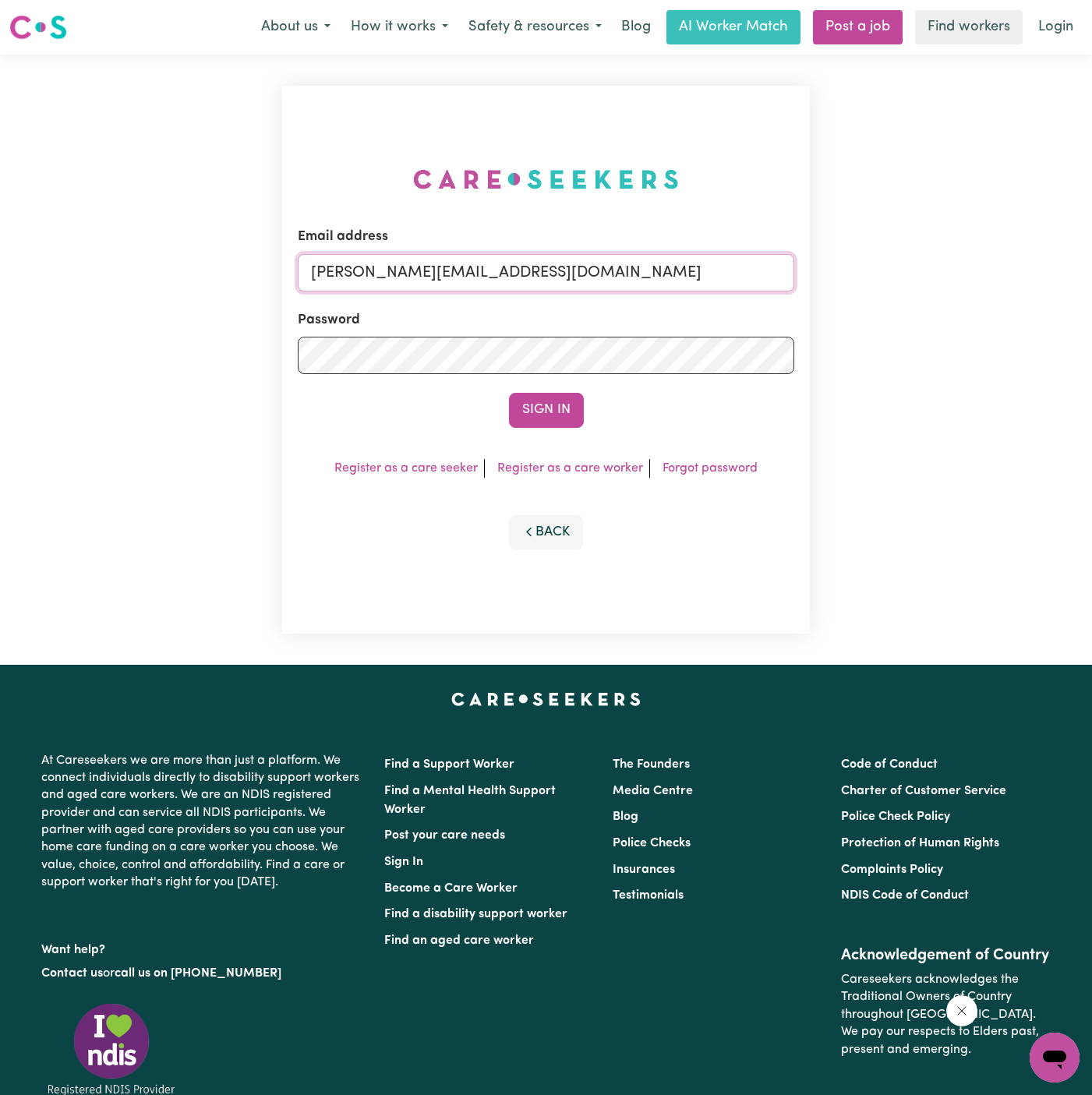
click at [576, 261] on input "dyan@careseekers.com.au" at bounding box center [546, 272] width 496 height 37
drag, startPoint x: 392, startPoint y: 273, endPoint x: 867, endPoint y: 296, distance: 475.6
click at [867, 296] on div "Email address superuser~kayefinleyYS@careseekers.com.au Password Sign In Regist…" at bounding box center [546, 359] width 1092 height 610
type input "superuser~AydenCookAAC@careseekers.com.au"
click at [509, 393] on button "Sign In" at bounding box center [546, 410] width 75 height 34
